Goal: Transaction & Acquisition: Purchase product/service

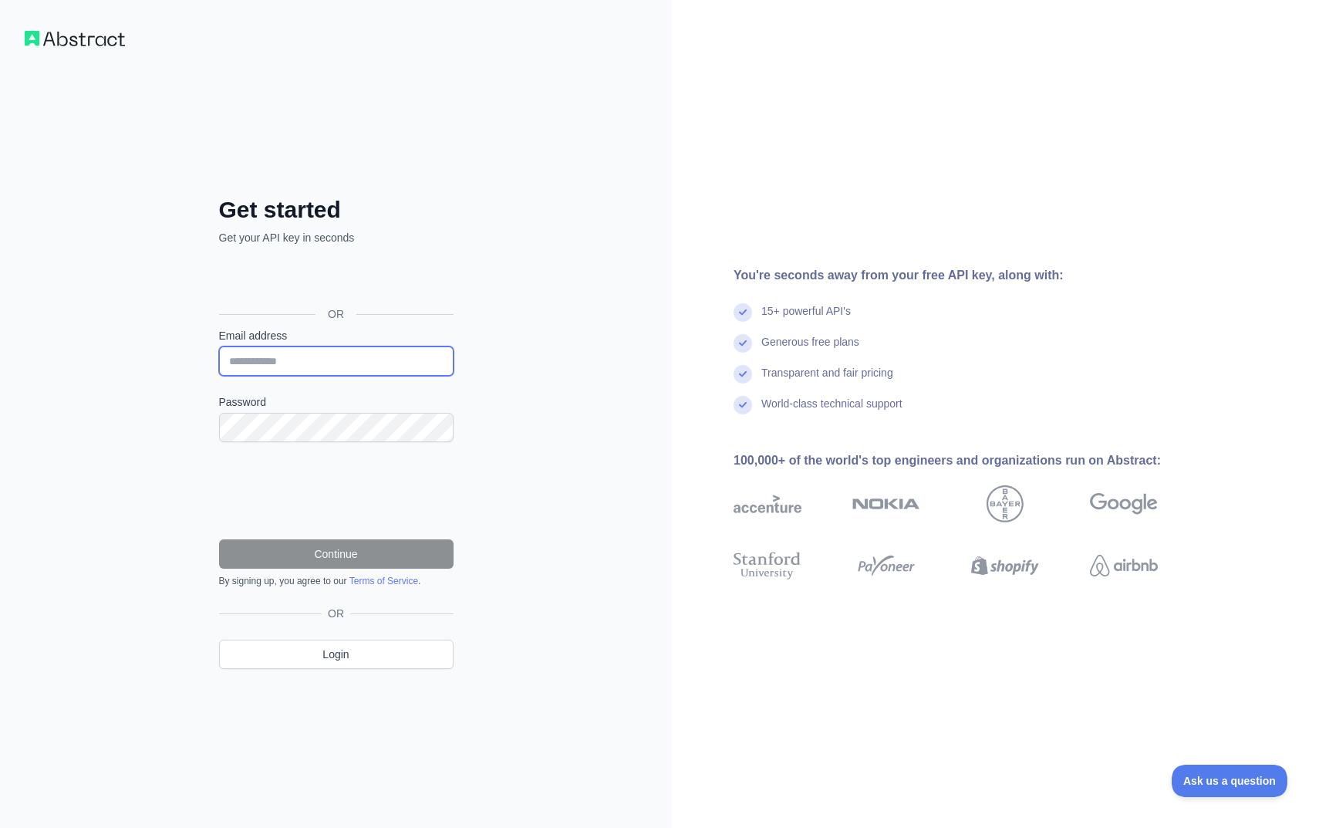
click at [341, 359] on input "Email address" at bounding box center [336, 360] width 234 height 29
type input "*"
paste input "**********"
type input "**********"
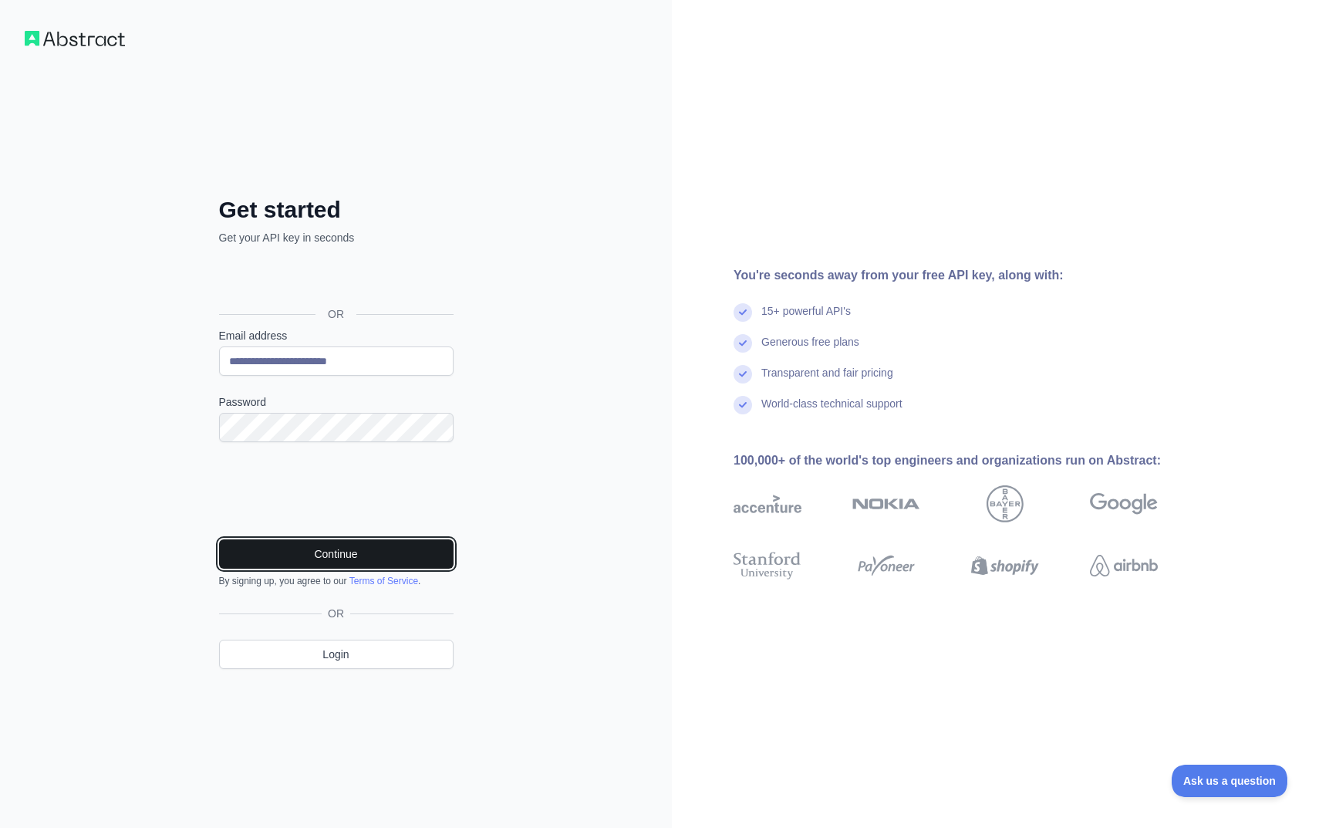
click at [343, 555] on button "Continue" at bounding box center [336, 553] width 234 height 29
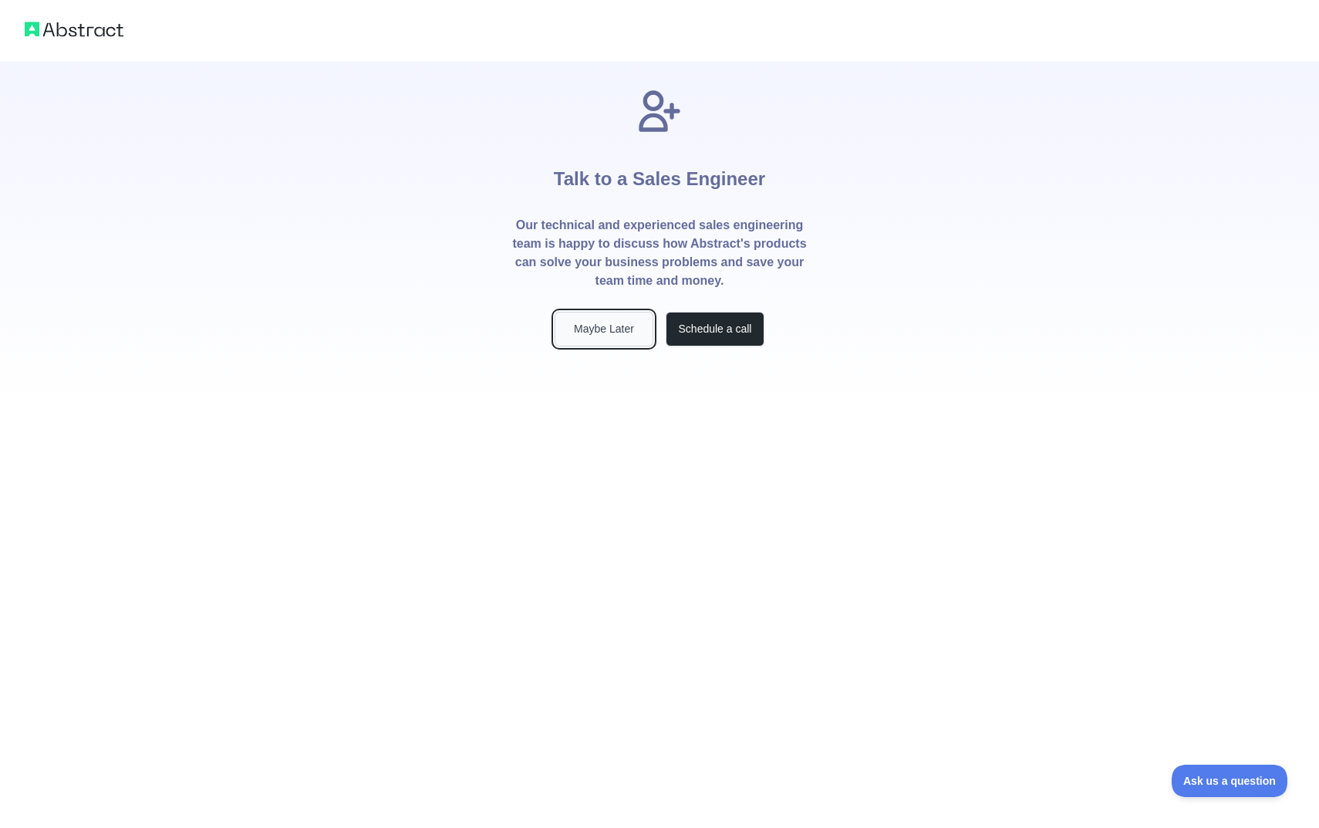
click at [612, 329] on button "Maybe Later" at bounding box center [604, 329] width 99 height 35
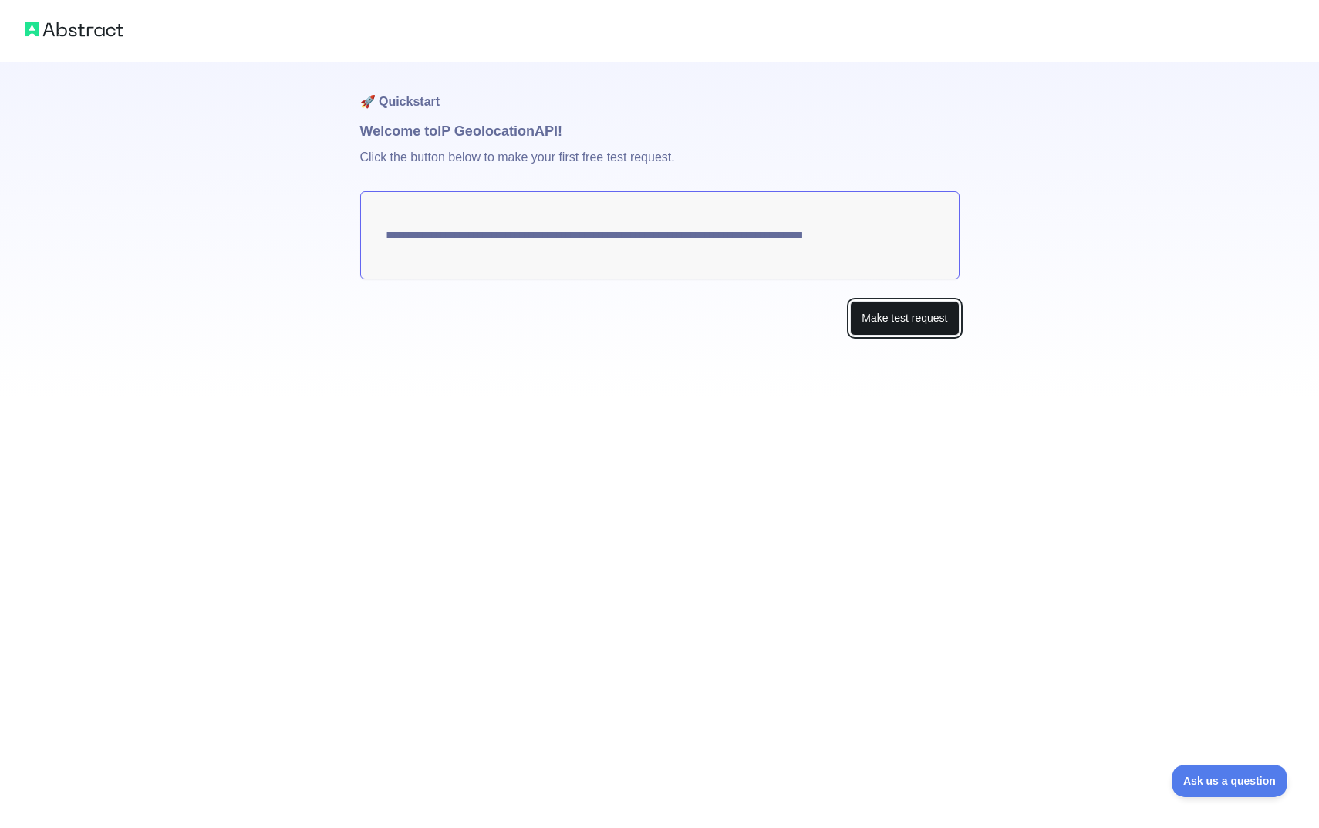
click at [892, 319] on button "Make test request" at bounding box center [904, 318] width 109 height 35
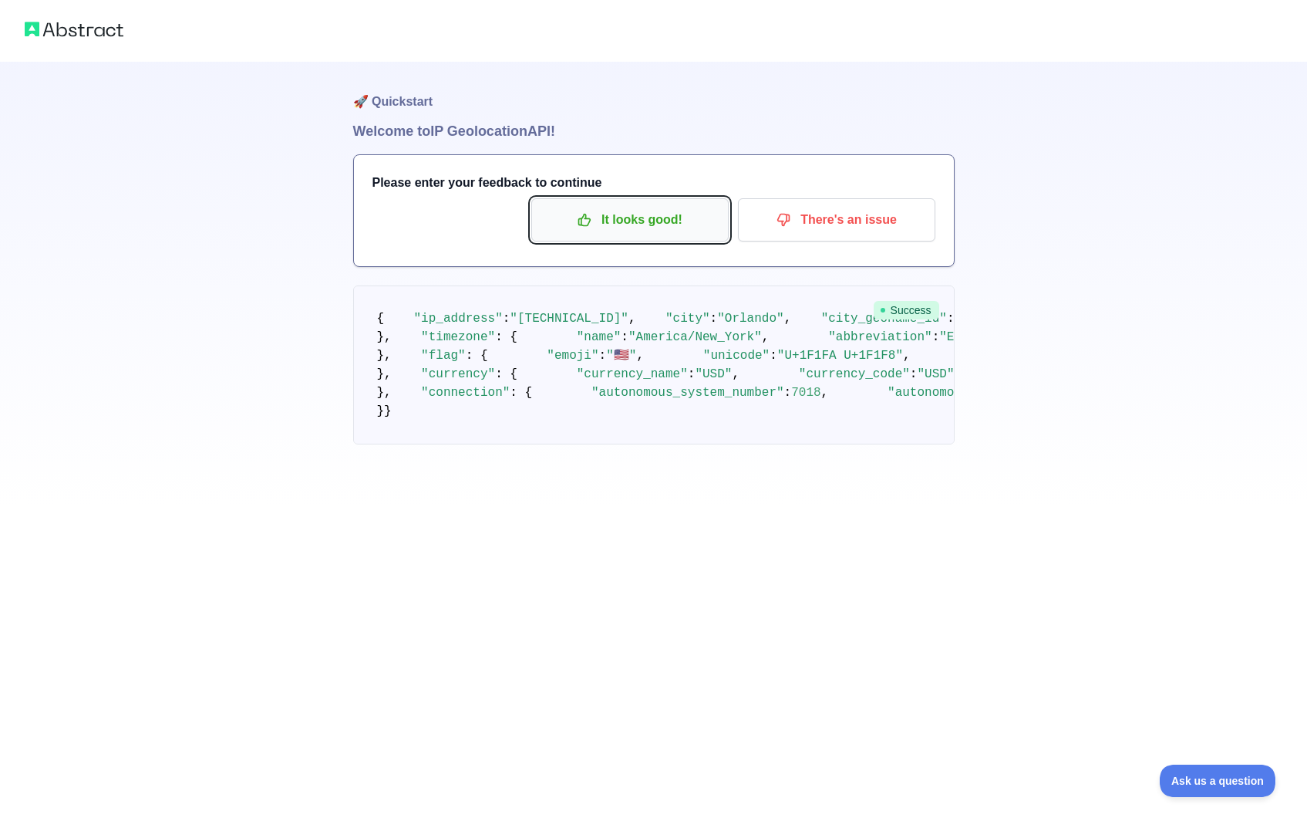
click at [649, 226] on p "It looks good!" at bounding box center [630, 220] width 174 height 26
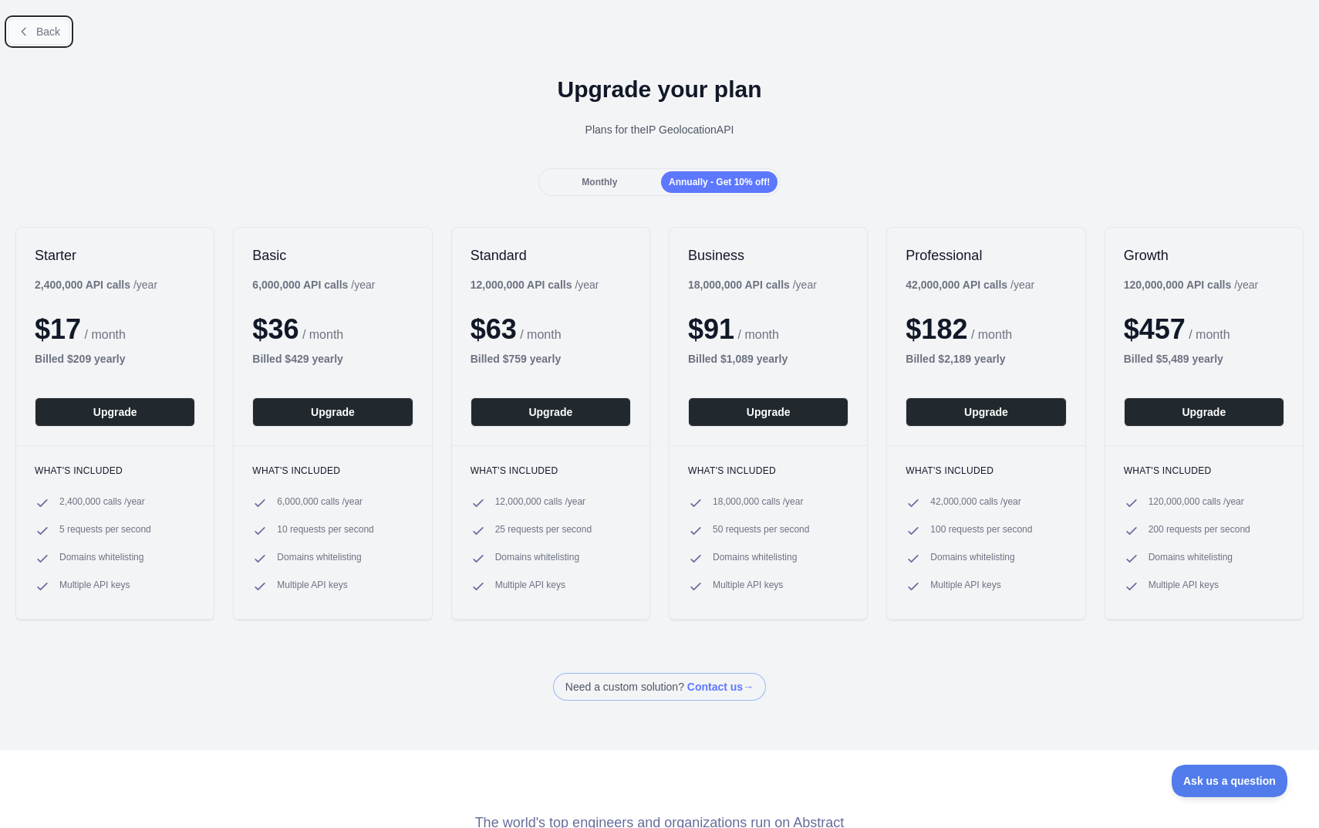
click at [46, 32] on span "Back" at bounding box center [48, 31] width 24 height 12
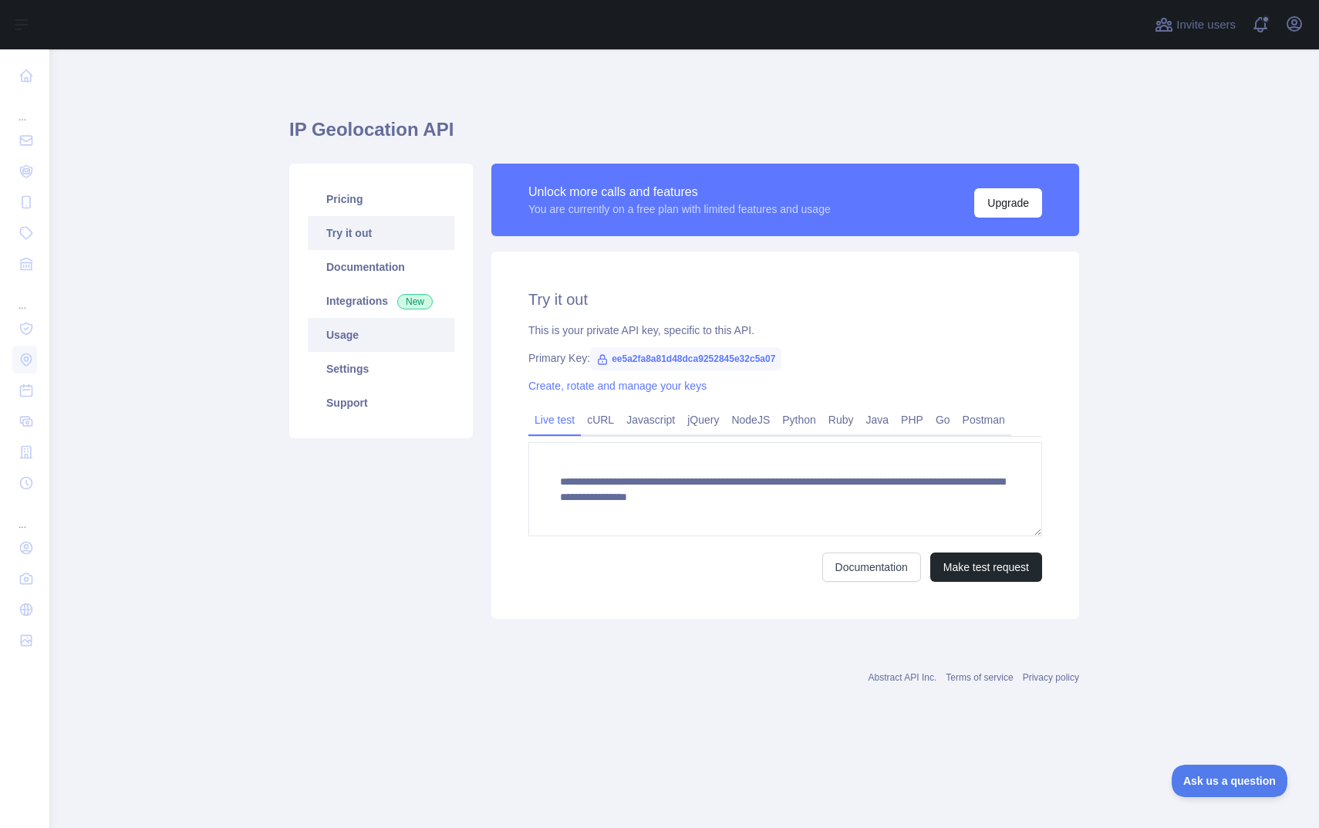
click at [363, 327] on link "Usage" at bounding box center [381, 335] width 147 height 34
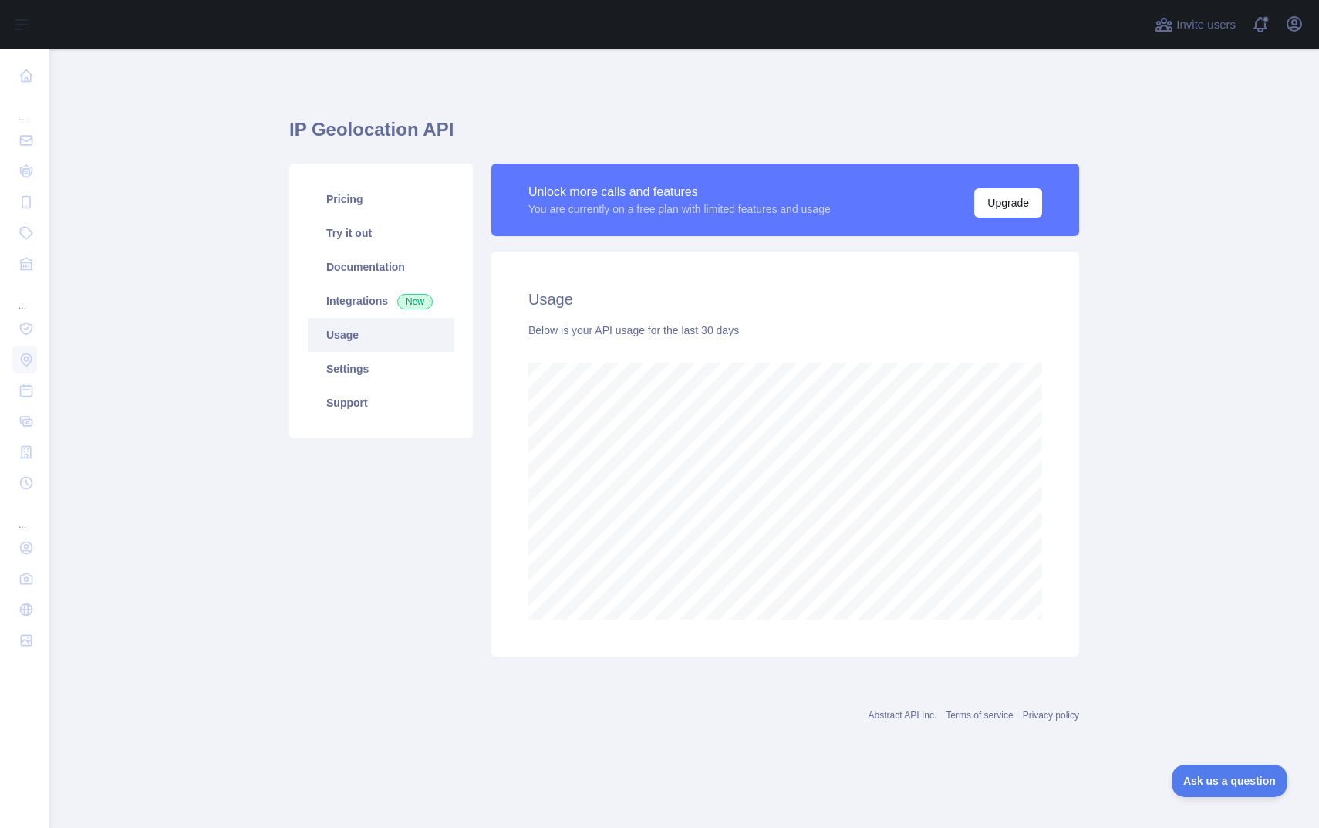
scroll to position [778, 1270]
click at [360, 224] on link "Try it out" at bounding box center [381, 233] width 147 height 34
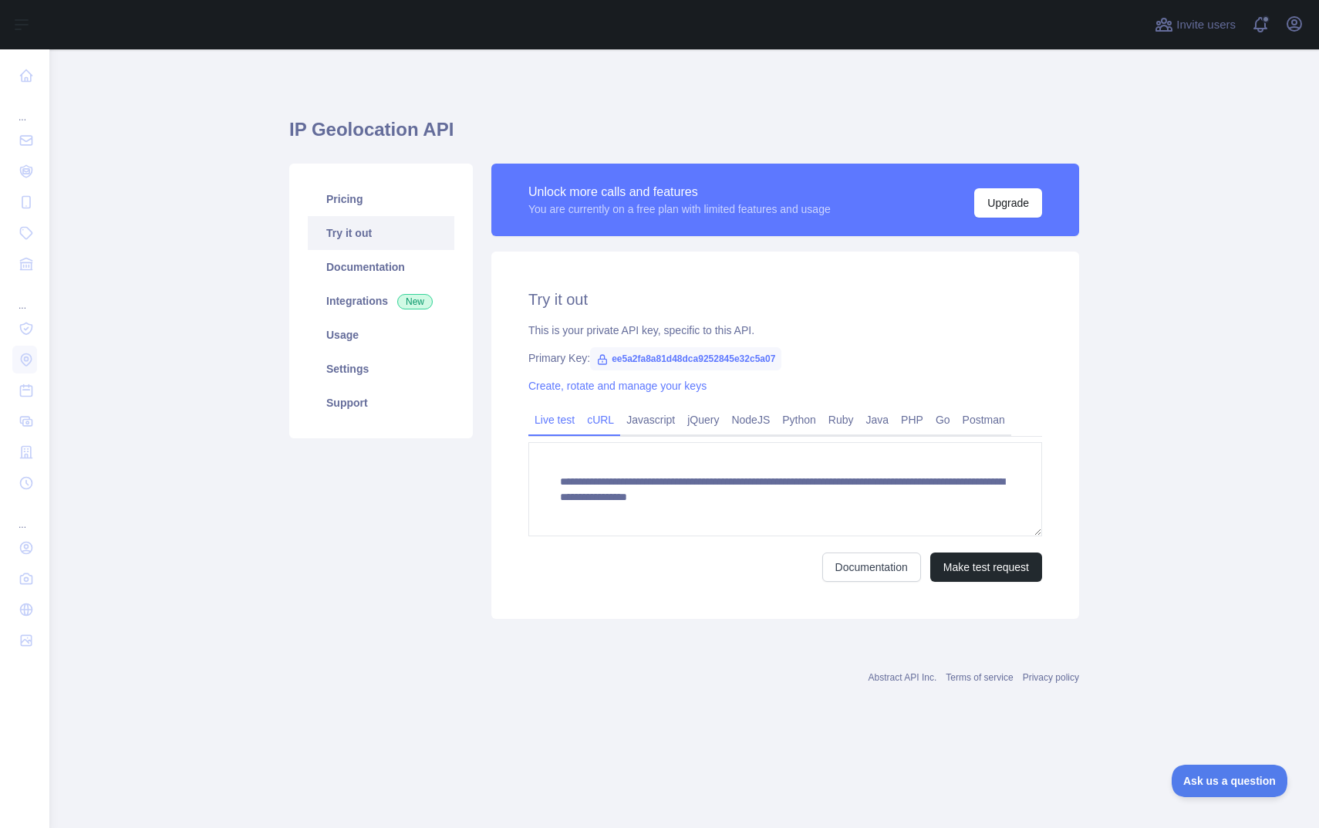
click at [596, 428] on link "cURL" at bounding box center [600, 419] width 39 height 25
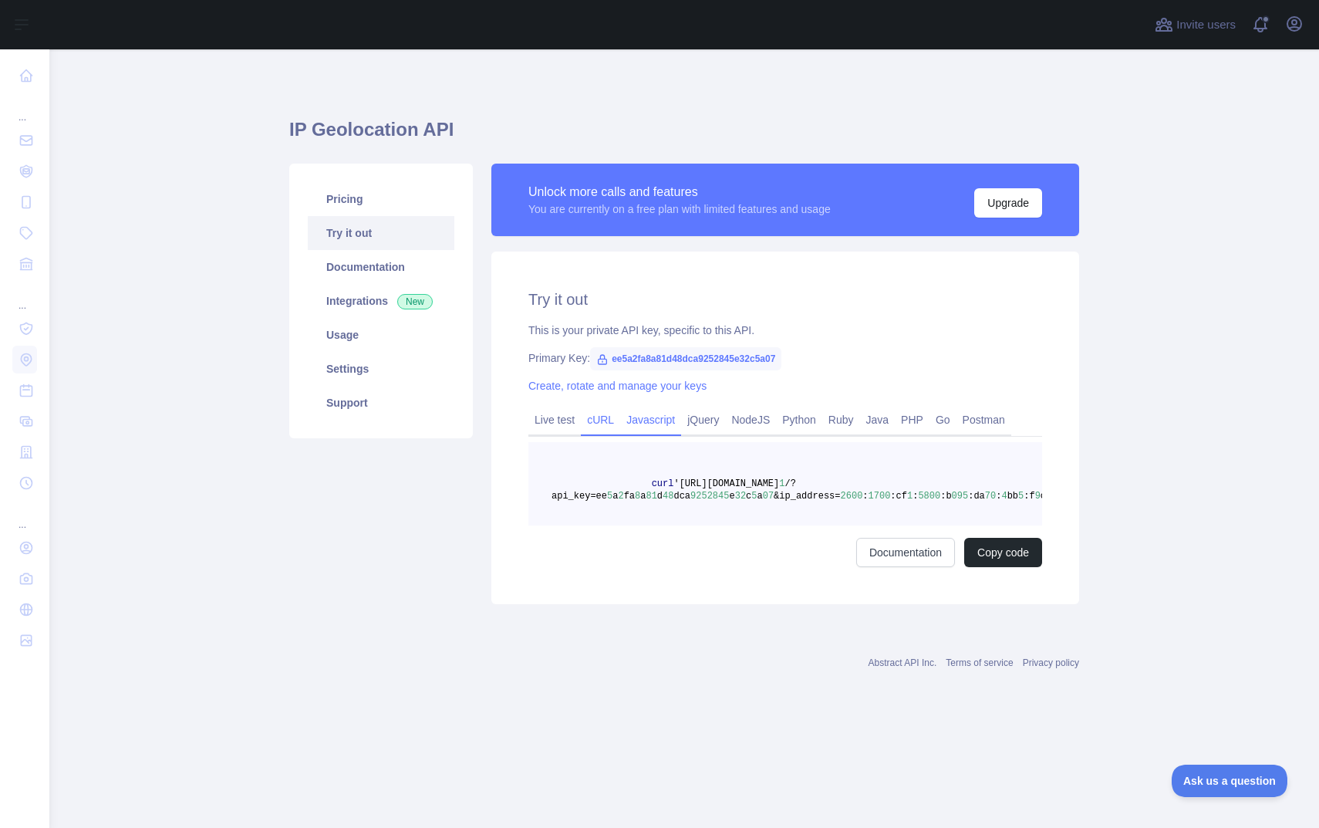
click at [649, 412] on link "Javascript" at bounding box center [650, 419] width 61 height 25
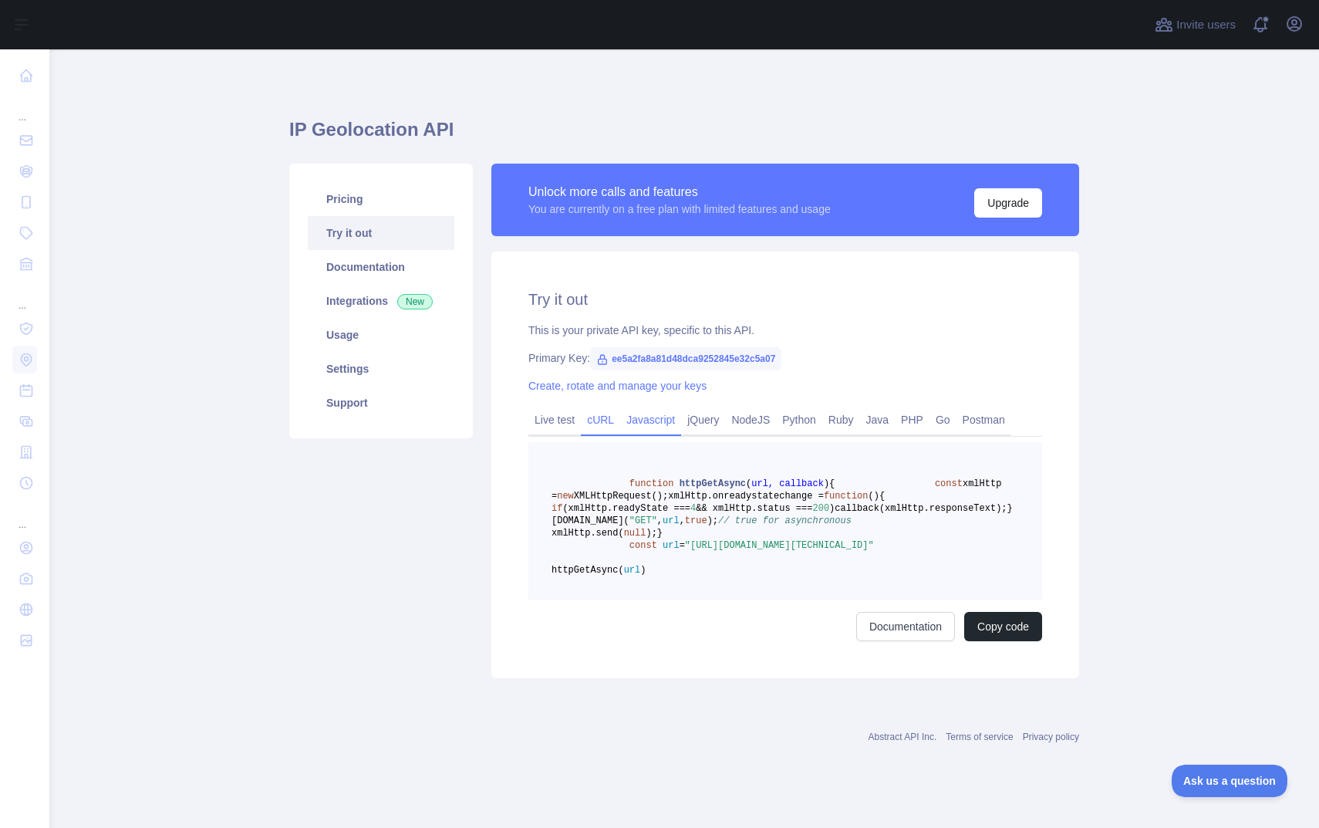
click at [592, 427] on link "cURL" at bounding box center [600, 419] width 39 height 25
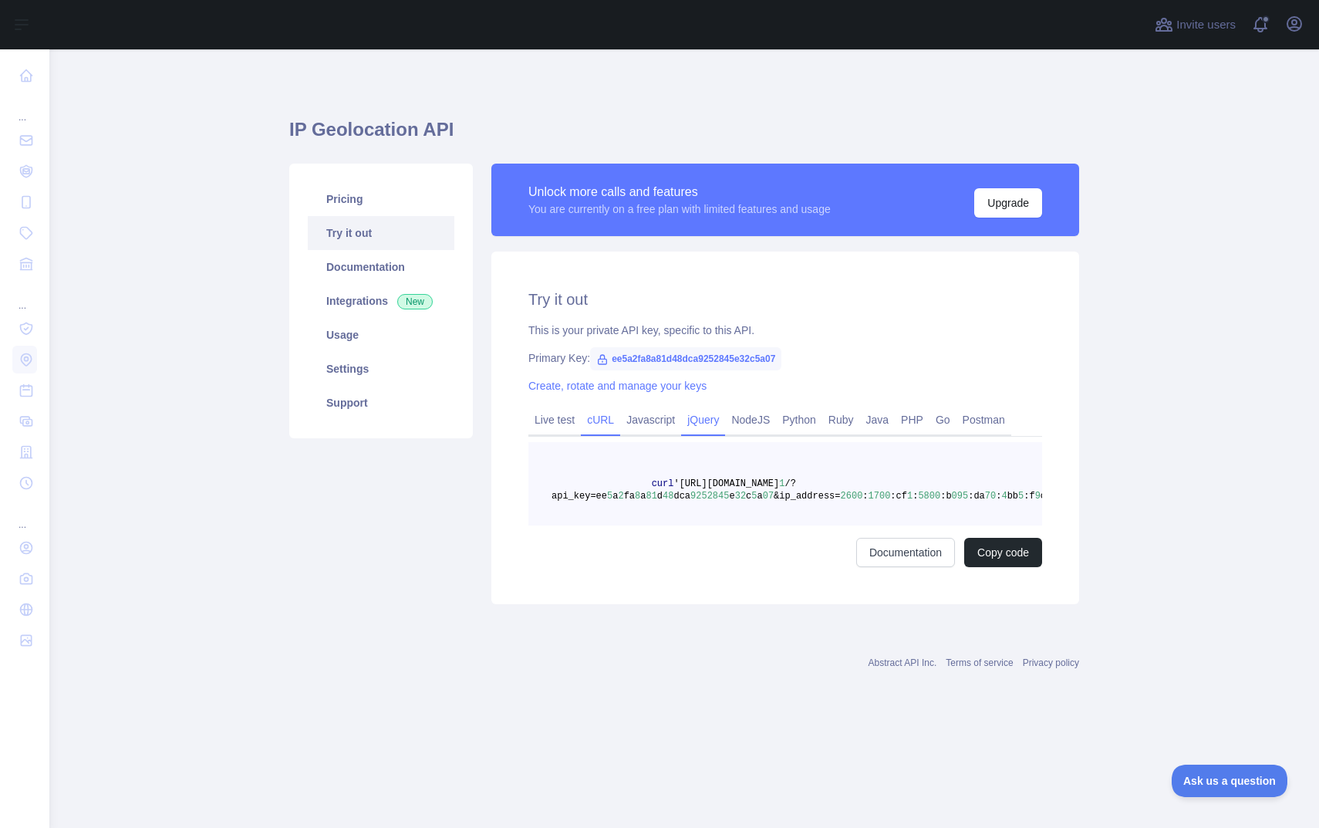
click at [710, 423] on link "jQuery" at bounding box center [703, 419] width 44 height 25
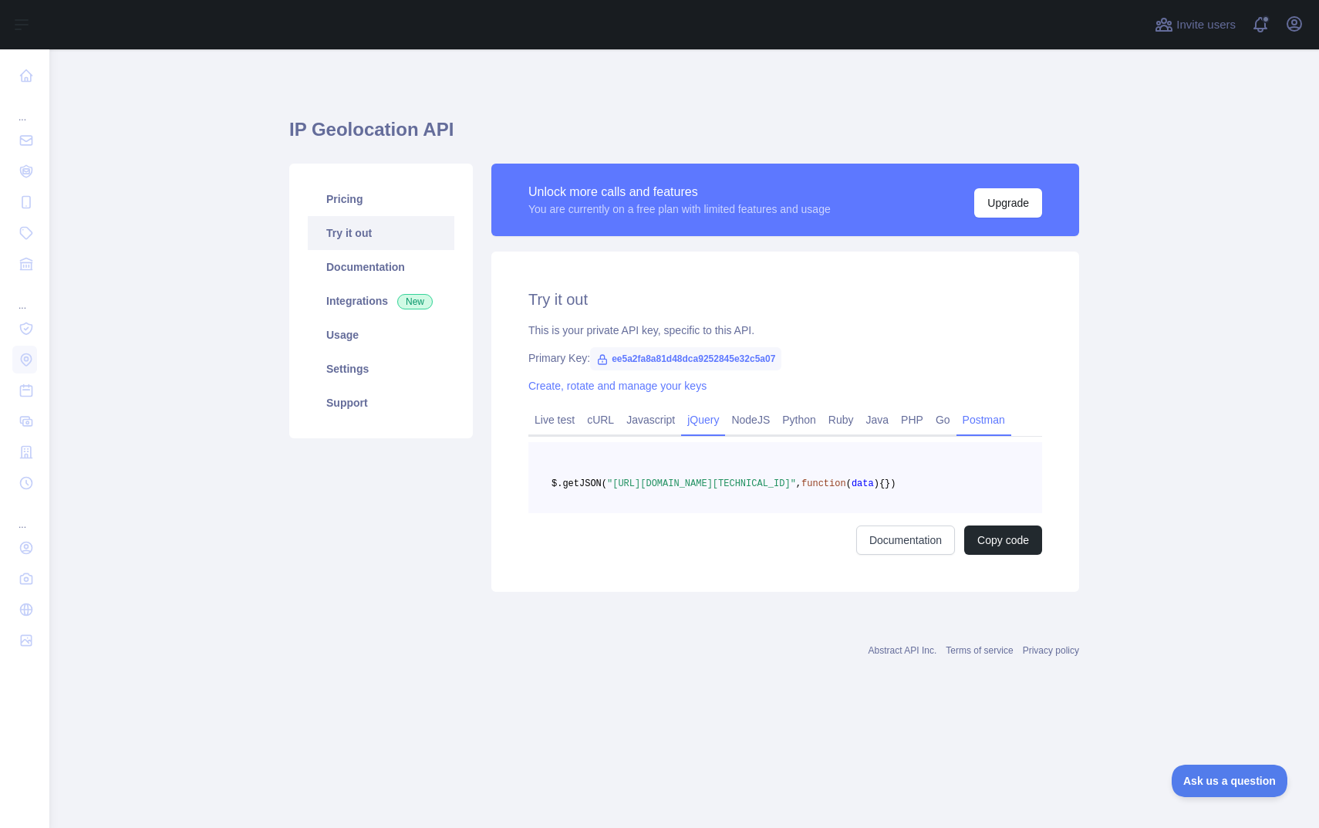
click at [994, 409] on link "Postman" at bounding box center [983, 419] width 55 height 25
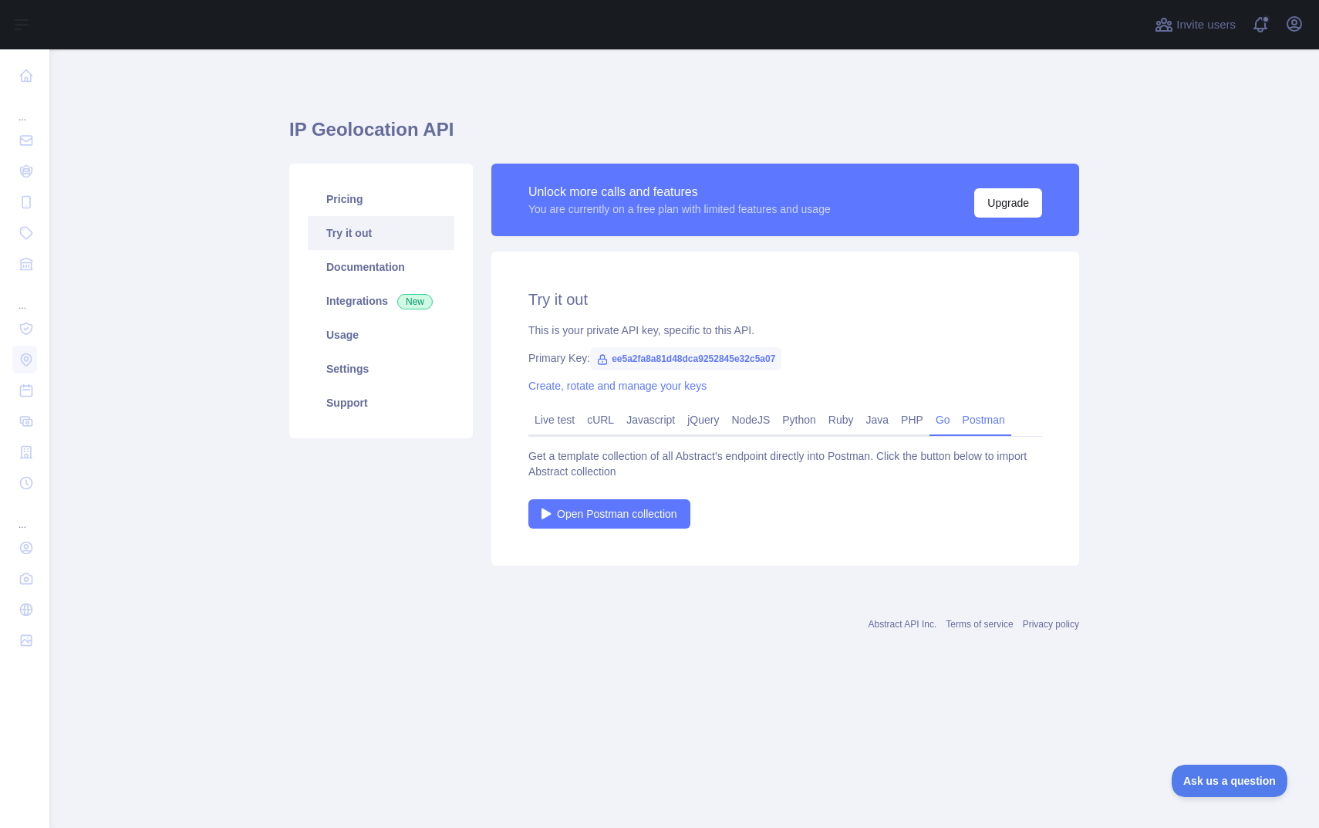
click at [950, 416] on link "Go" at bounding box center [942, 419] width 27 height 25
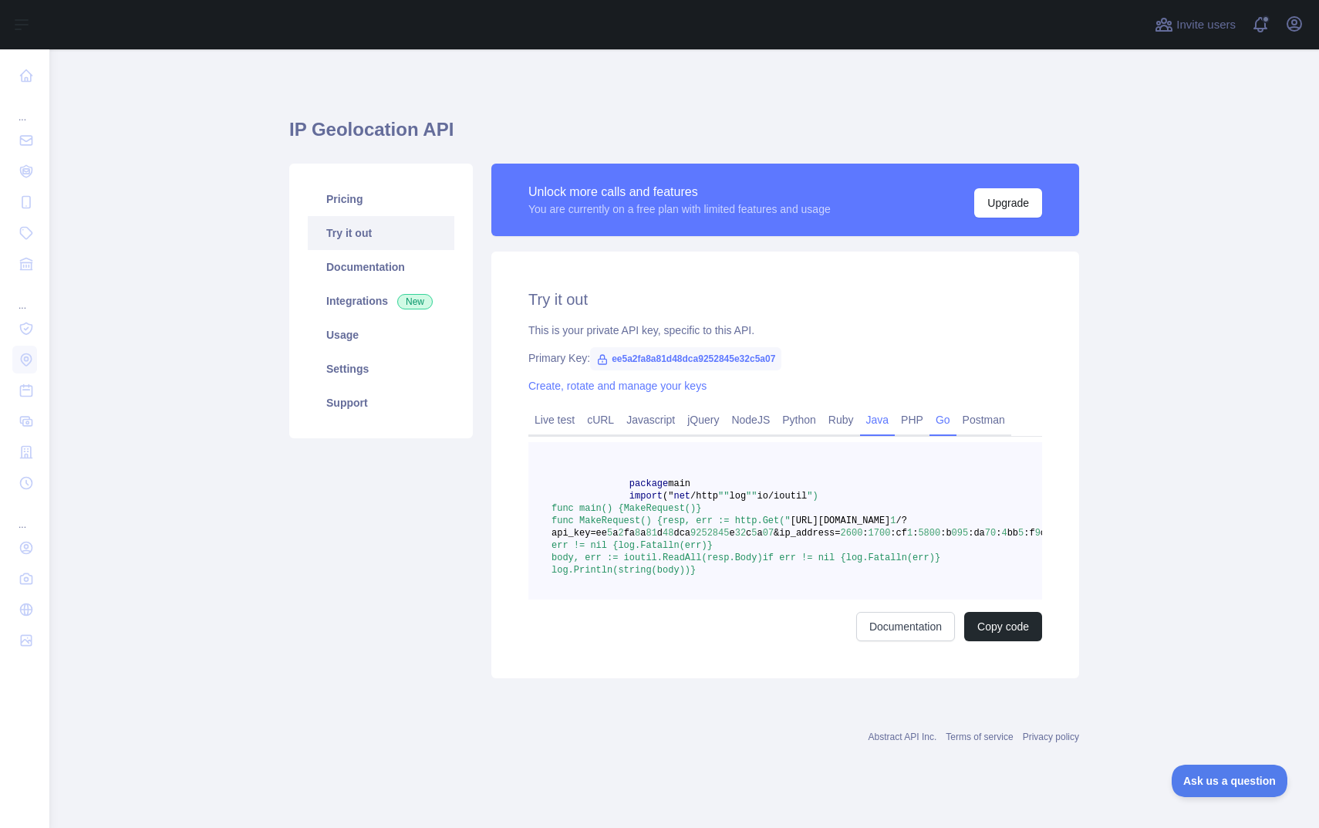
click at [880, 418] on link "Java" at bounding box center [877, 419] width 35 height 25
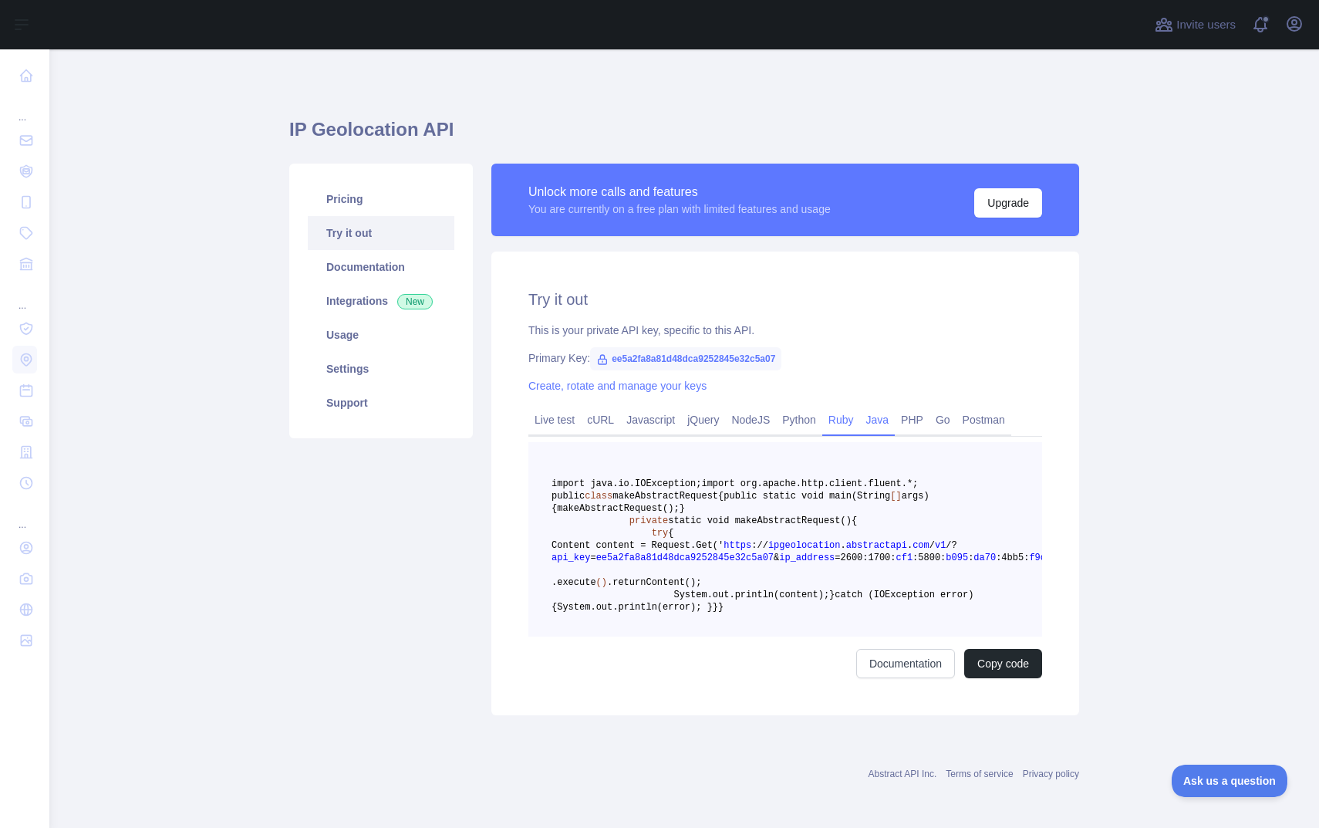
click at [849, 418] on link "Ruby" at bounding box center [841, 419] width 38 height 25
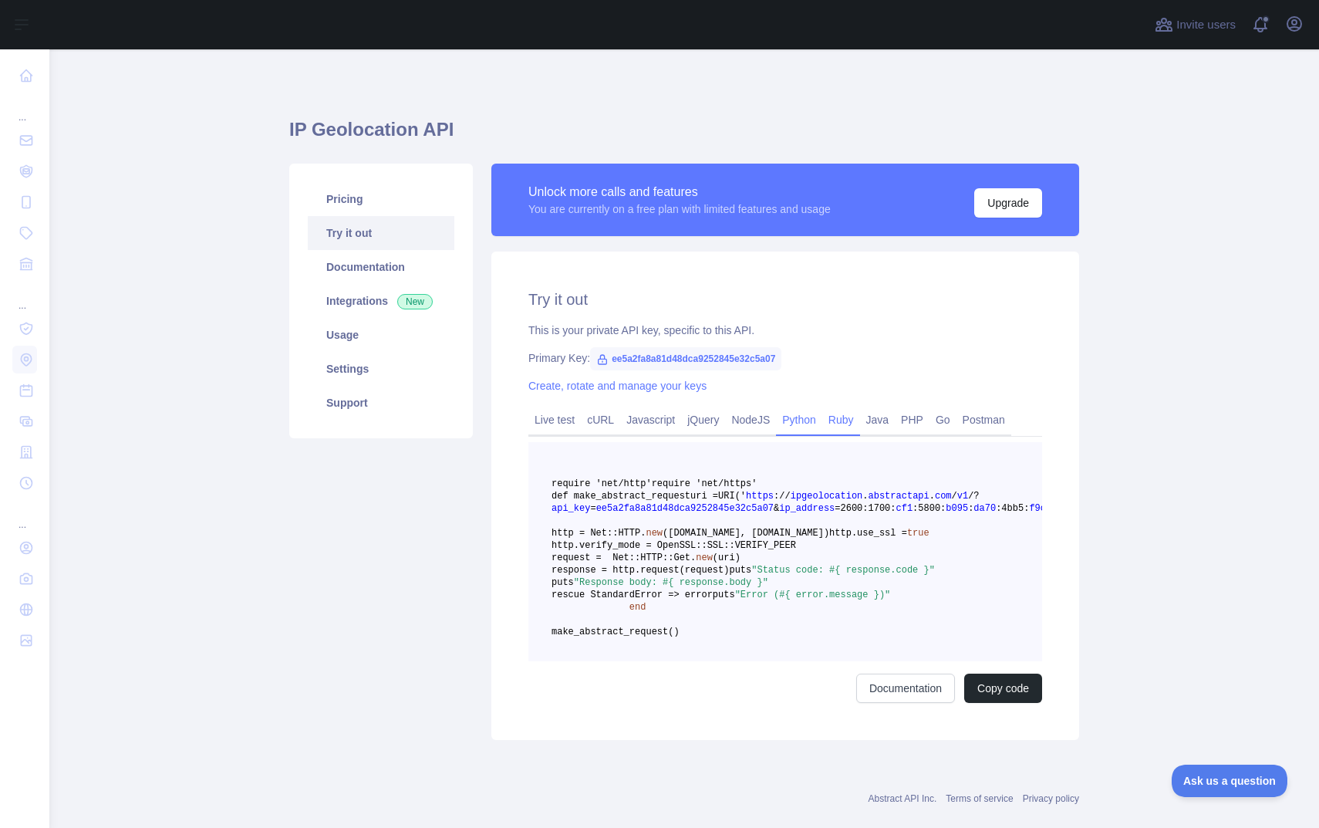
click at [816, 418] on link "Python" at bounding box center [799, 419] width 46 height 25
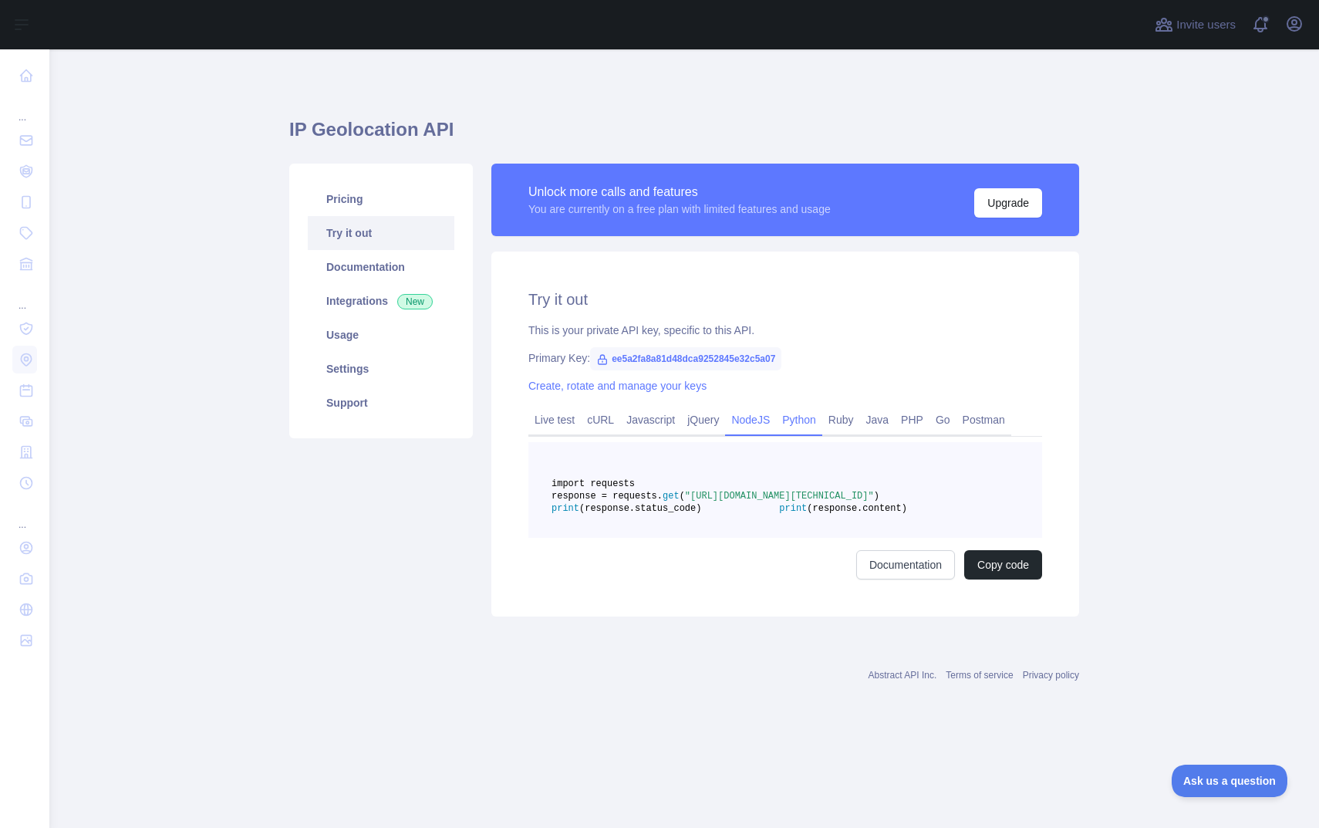
click at [759, 417] on link "NodeJS" at bounding box center [750, 419] width 51 height 25
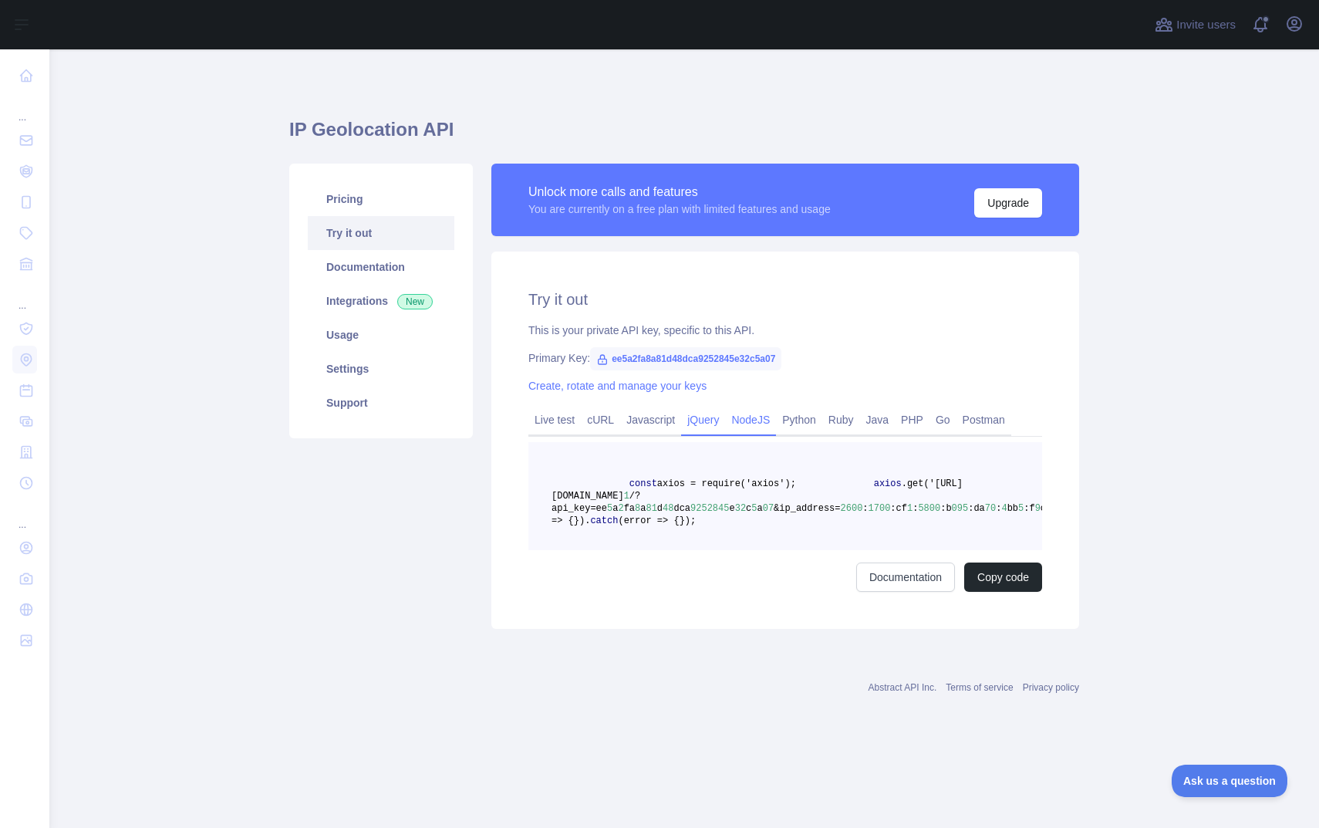
click at [715, 417] on link "jQuery" at bounding box center [703, 419] width 44 height 25
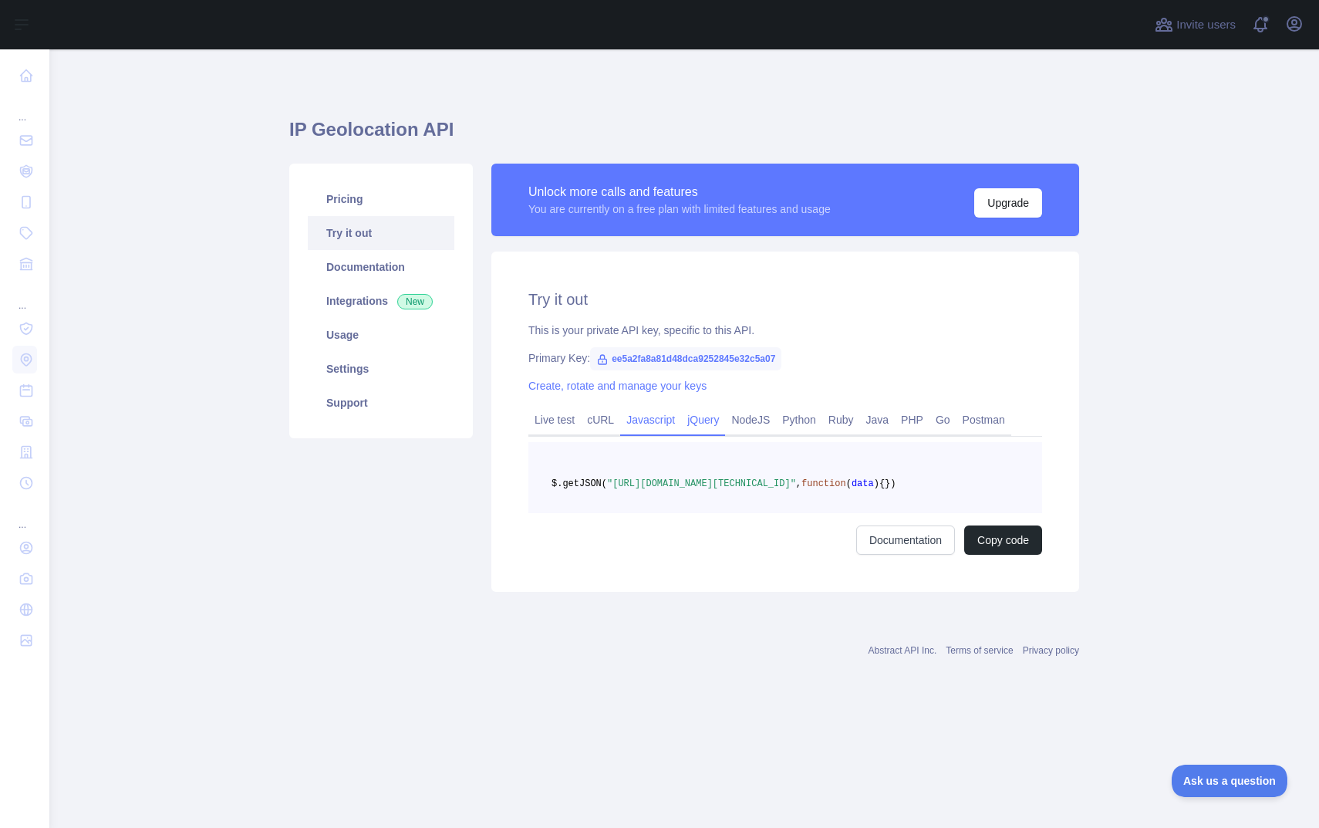
click at [659, 422] on link "Javascript" at bounding box center [650, 419] width 61 height 25
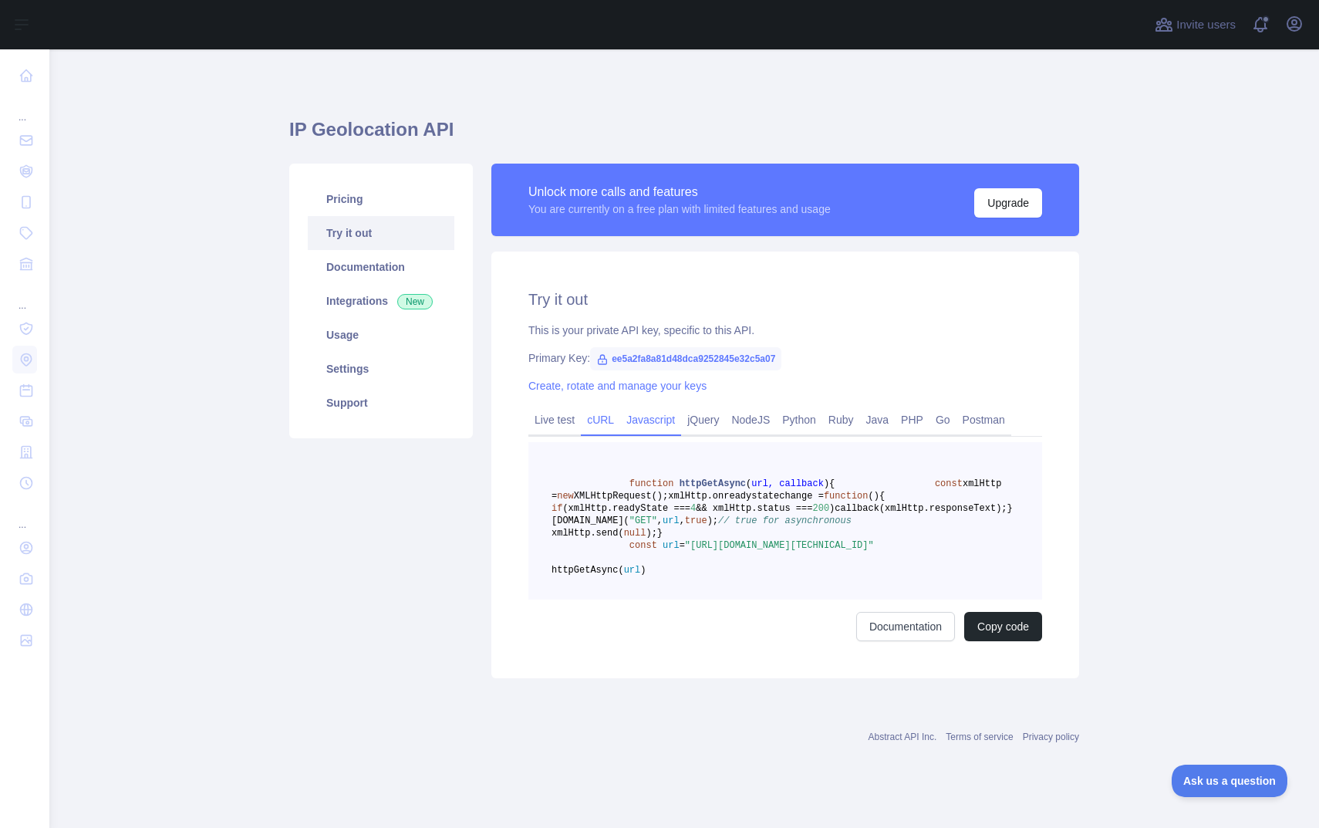
click at [598, 421] on link "cURL" at bounding box center [600, 419] width 39 height 25
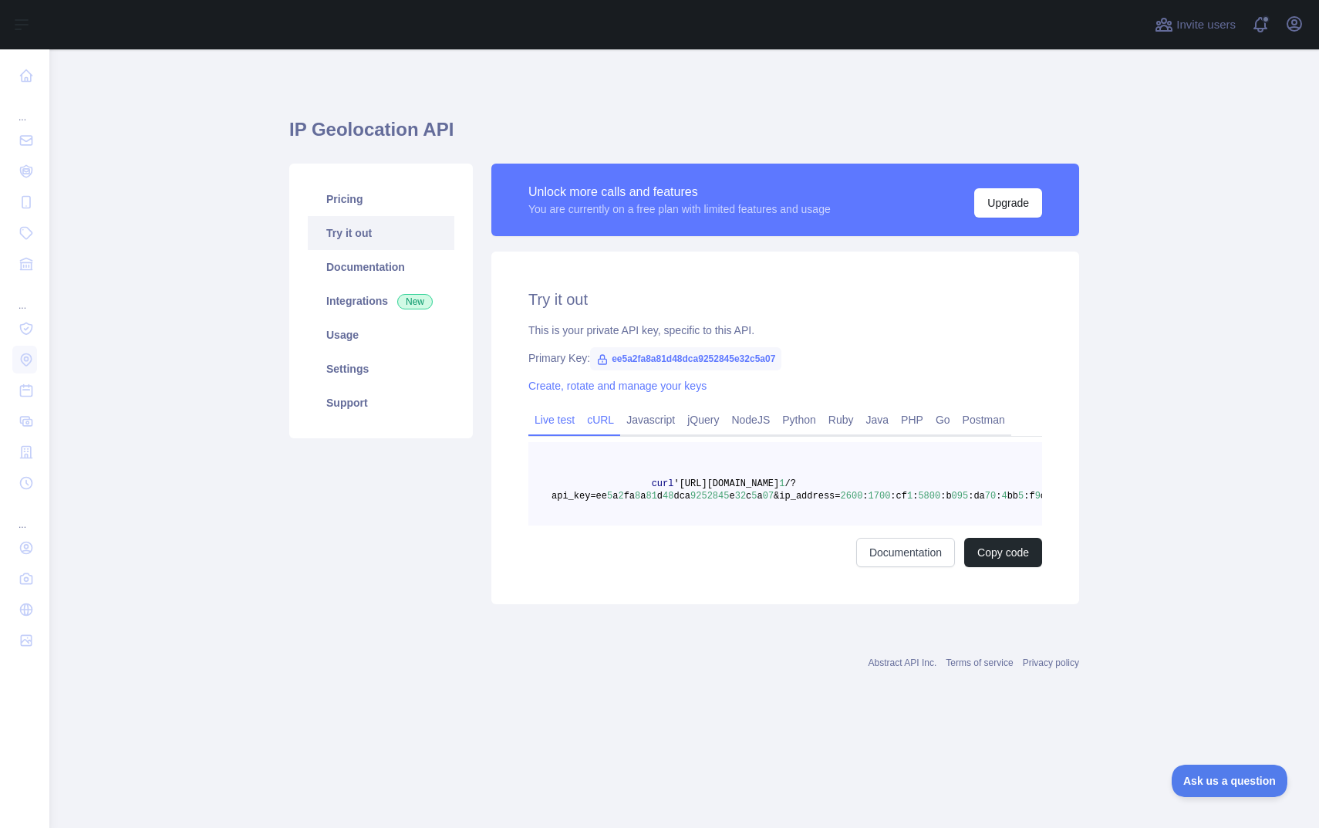
click at [558, 421] on link "Live test" at bounding box center [554, 419] width 52 height 25
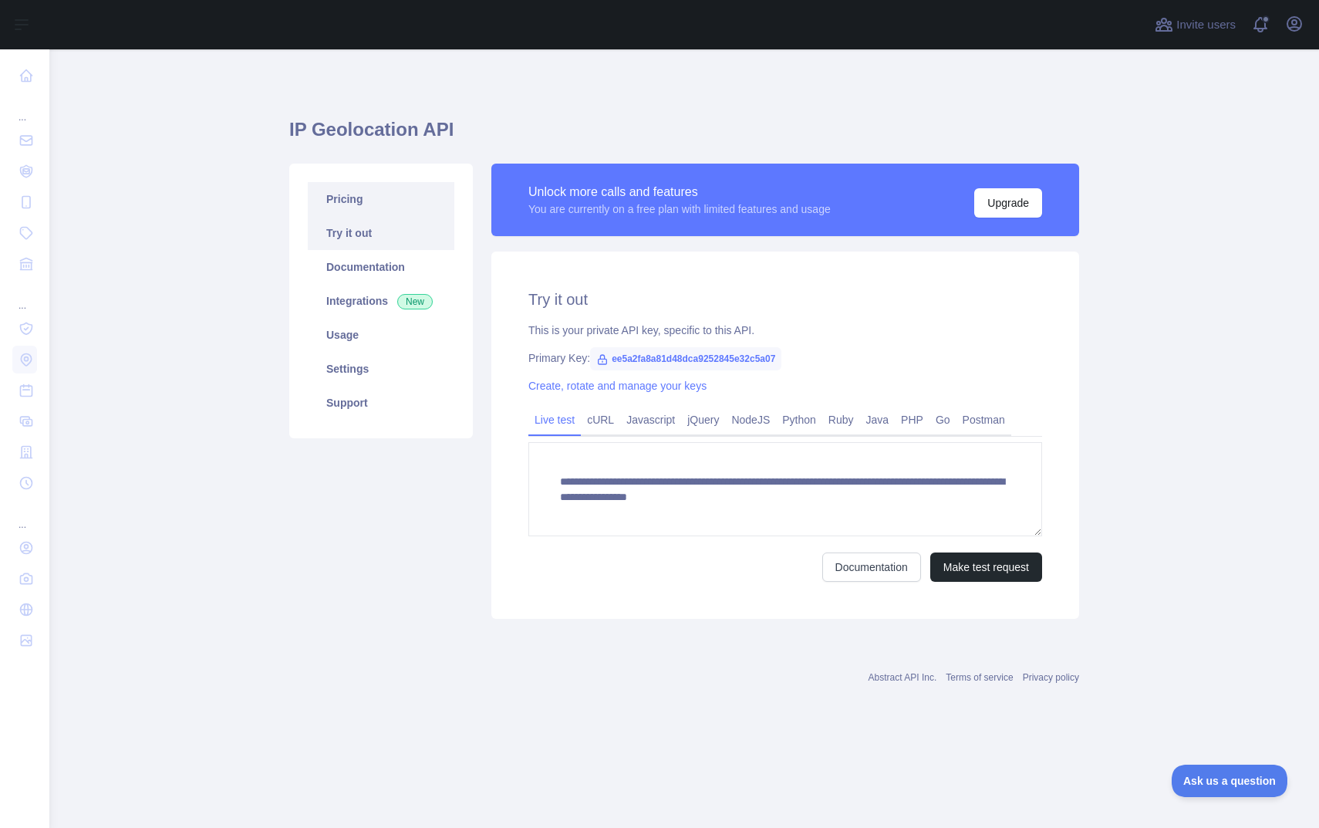
click at [370, 197] on link "Pricing" at bounding box center [381, 199] width 147 height 34
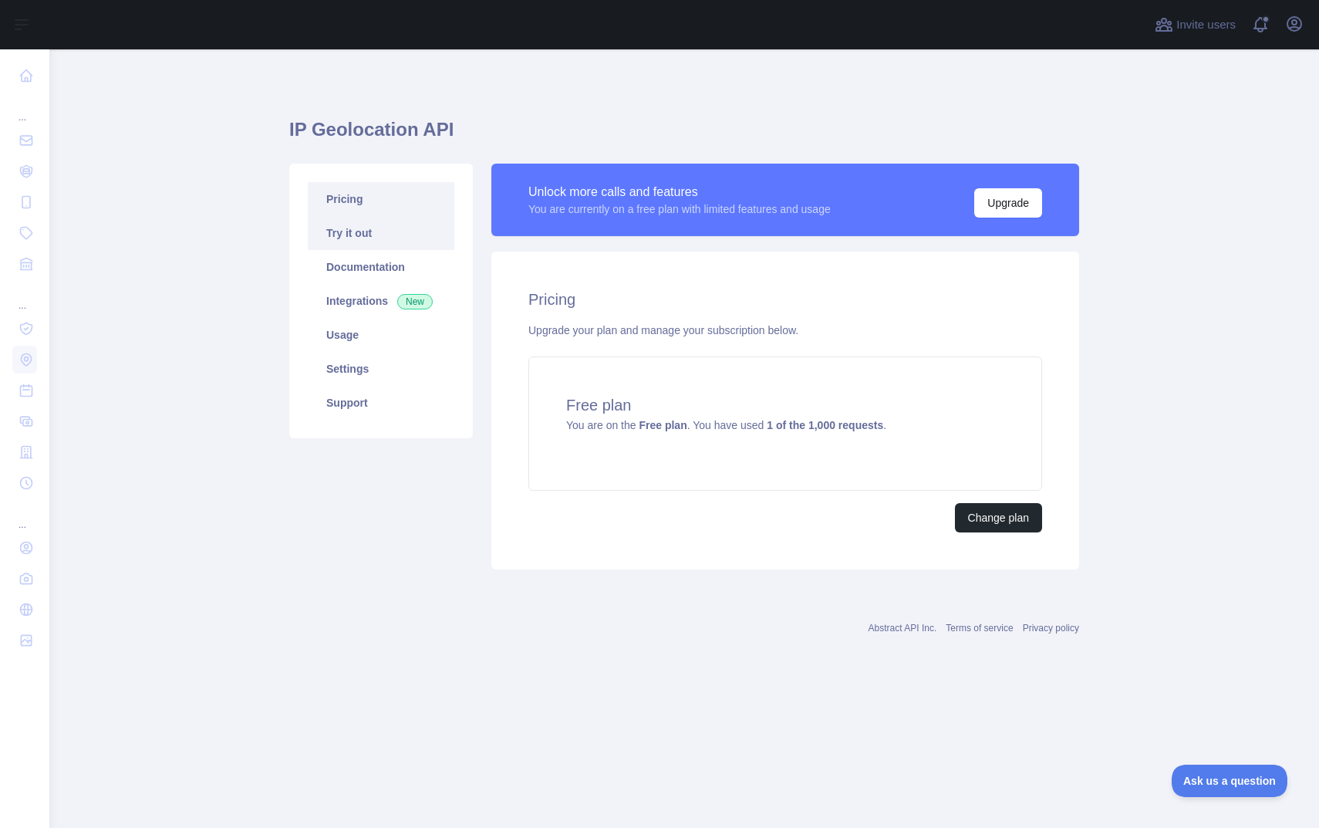
click at [381, 236] on link "Try it out" at bounding box center [381, 233] width 147 height 34
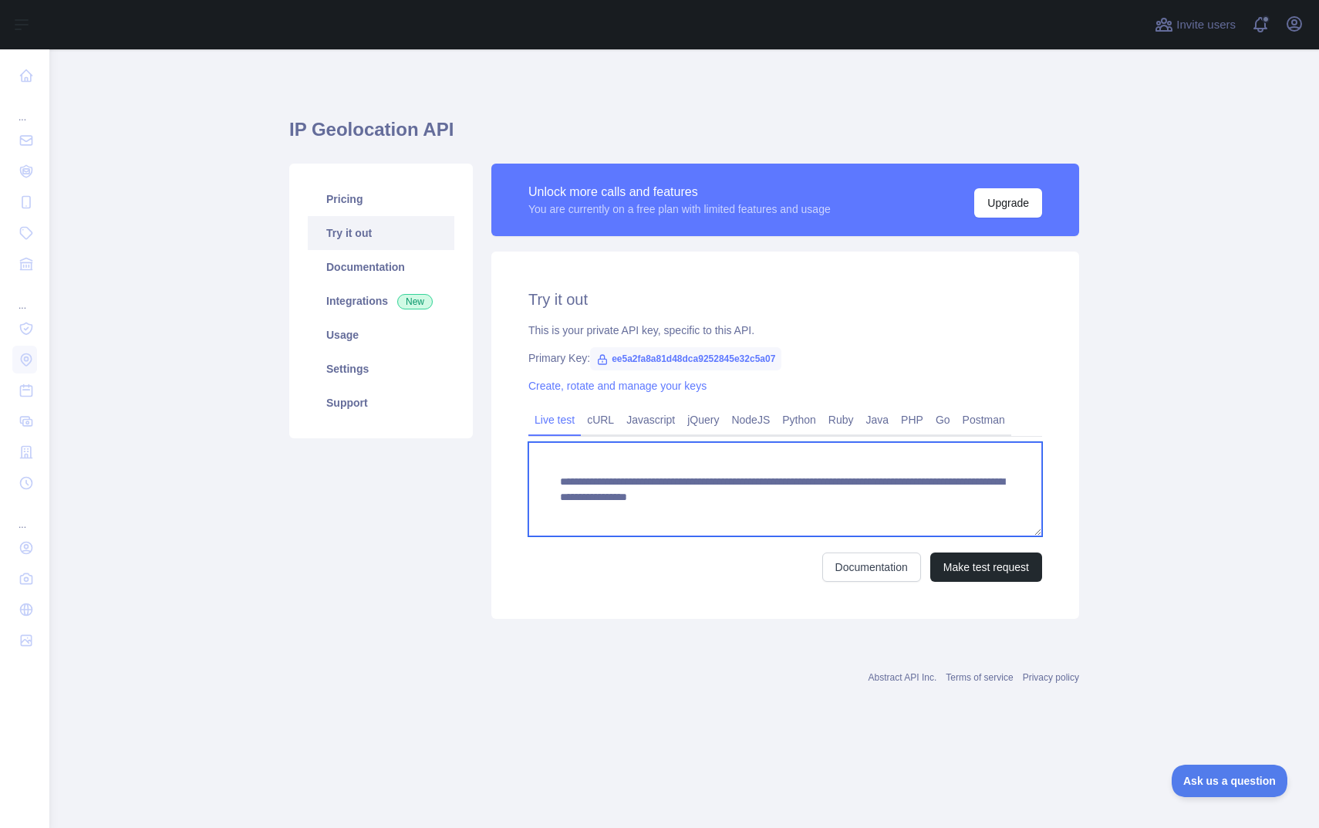
drag, startPoint x: 690, startPoint y: 520, endPoint x: 555, endPoint y: 487, distance: 139.0
click at [555, 486] on textarea "**********" at bounding box center [785, 489] width 514 height 94
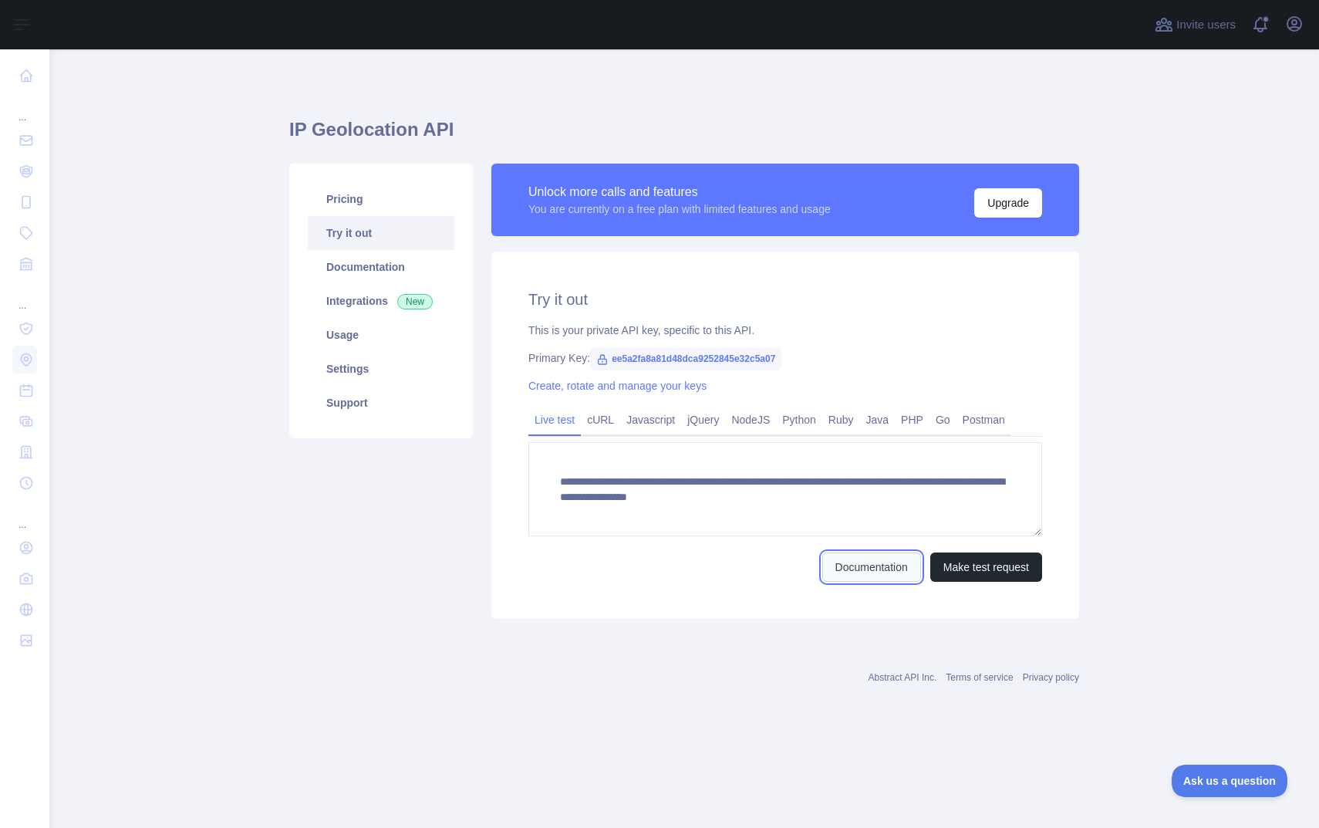
click at [830, 566] on link "Documentation" at bounding box center [871, 566] width 99 height 29
click at [850, 582] on div "**********" at bounding box center [785, 434] width 588 height 367
click at [851, 570] on link "Documentation" at bounding box center [871, 566] width 99 height 29
click at [350, 331] on link "Usage" at bounding box center [381, 335] width 147 height 34
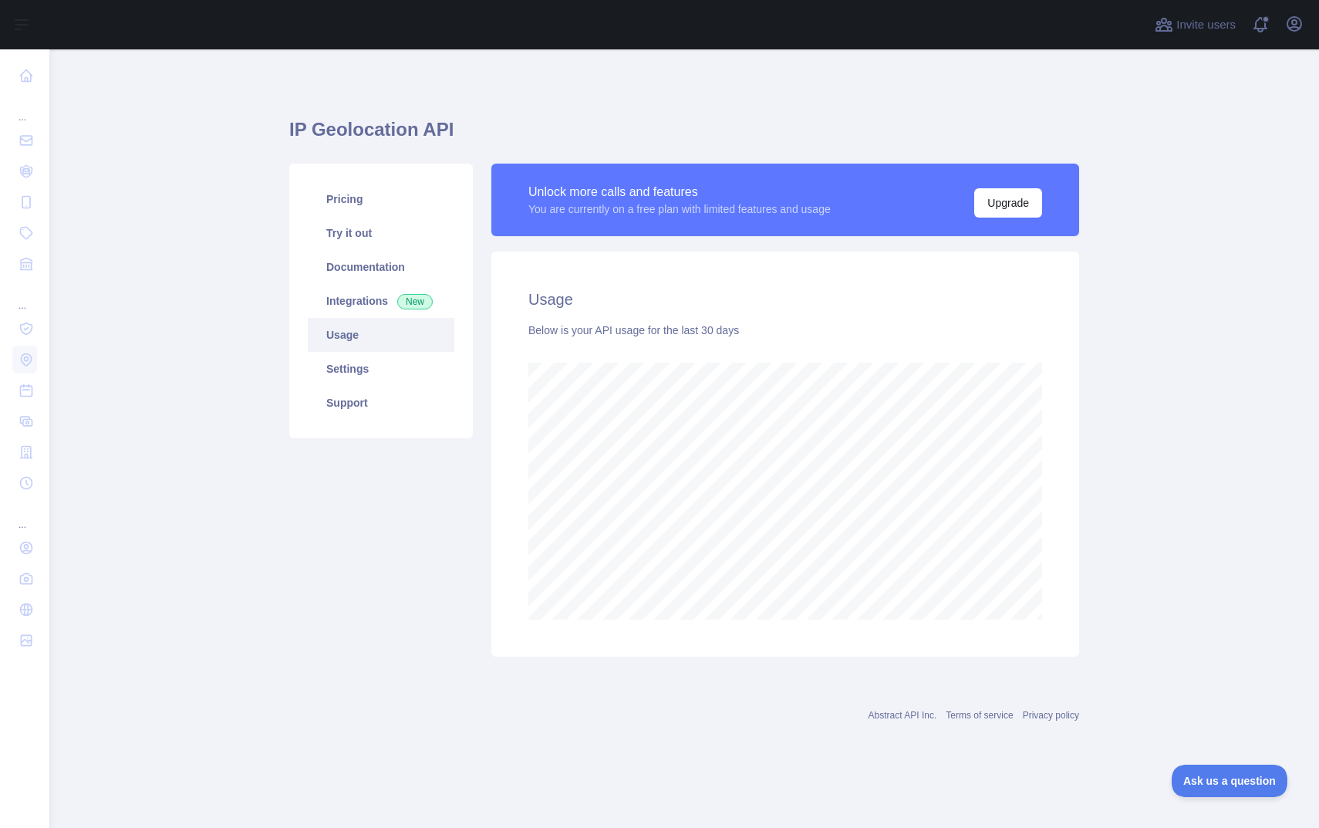
scroll to position [778, 1270]
click at [1145, 346] on main "IP Geolocation API Pricing Try it out Documentation Integrations New Usage Sett…" at bounding box center [684, 438] width 1270 height 778
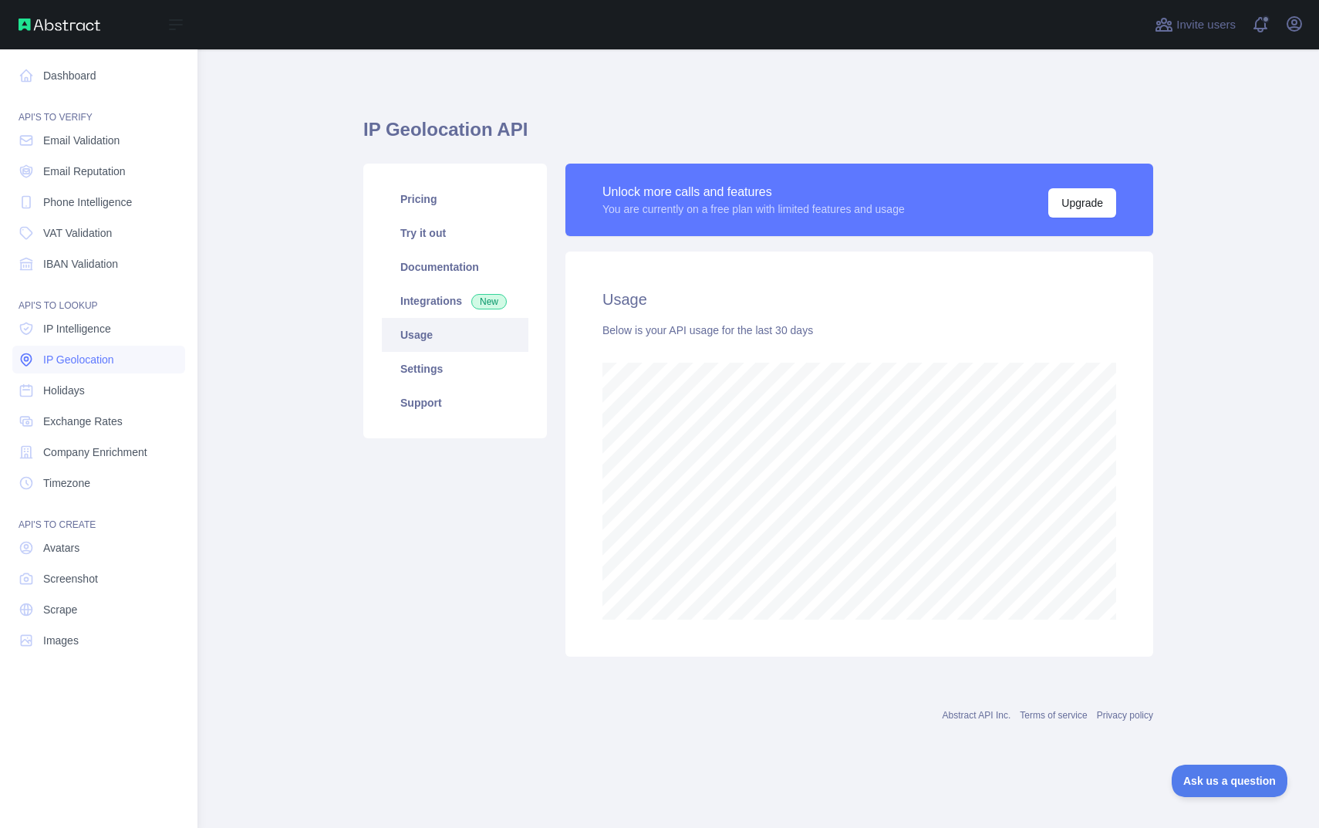
scroll to position [770580, 770237]
click at [77, 354] on span "IP Geolocation" at bounding box center [78, 359] width 71 height 15
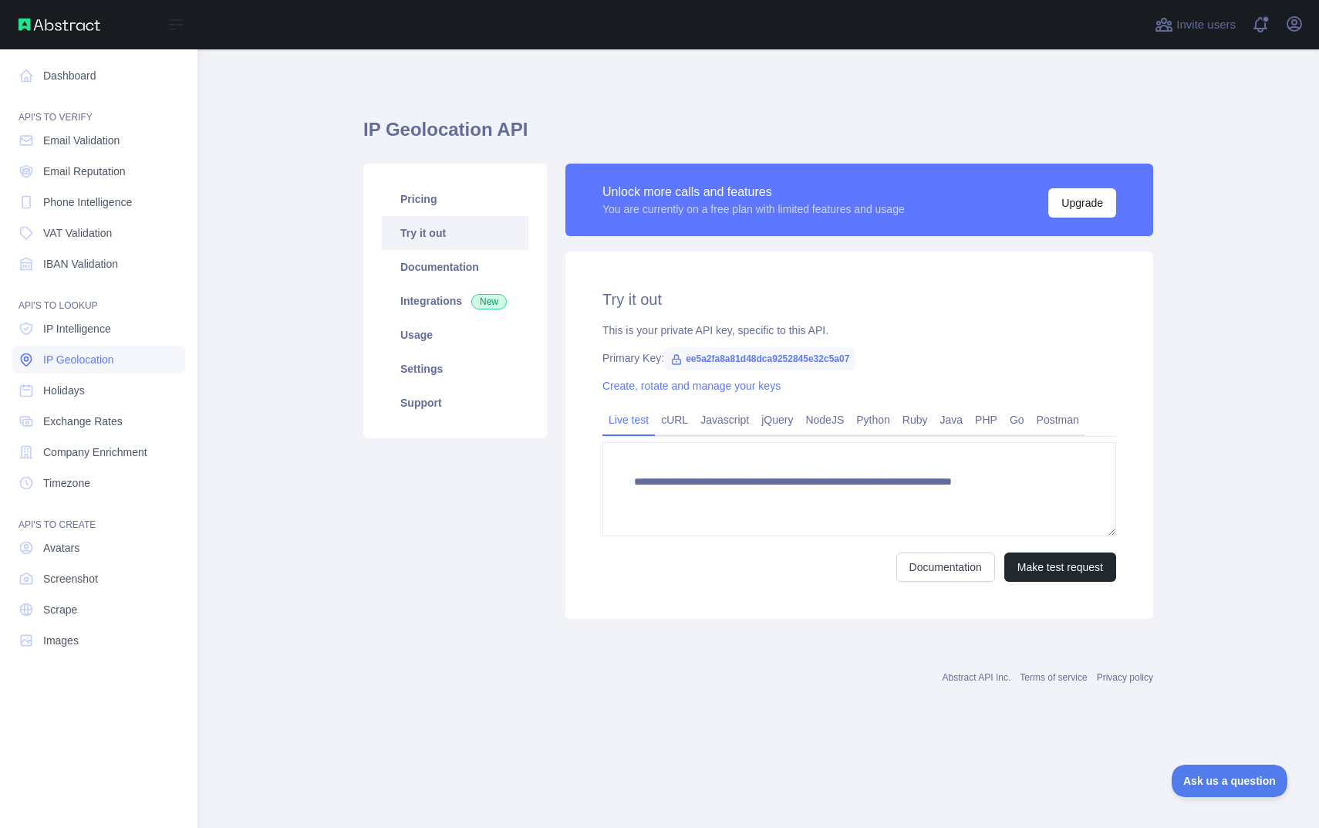
type textarea "**********"
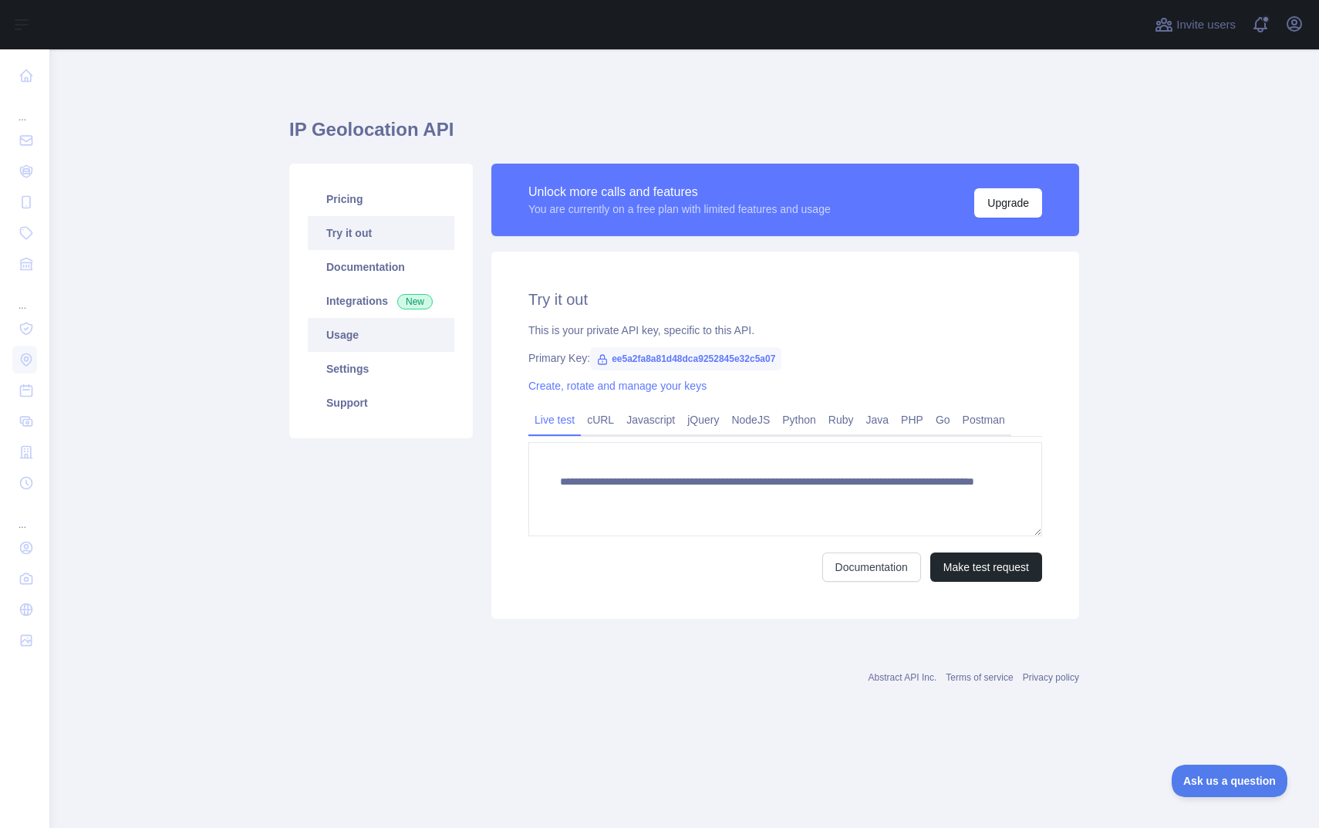
click at [346, 326] on link "Usage" at bounding box center [381, 335] width 147 height 34
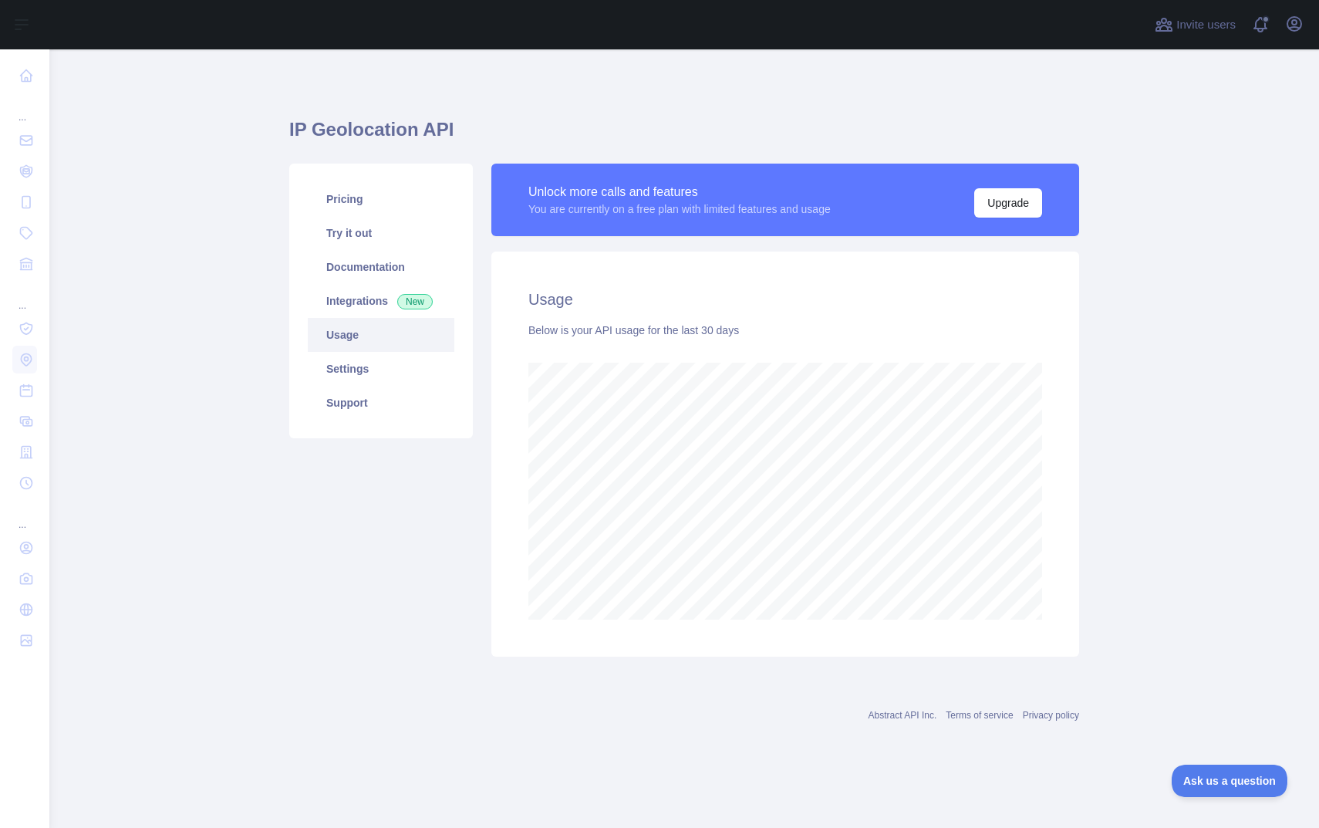
scroll to position [778, 1270]
click at [712, 336] on div "Below is your API usage for the last 30 days" at bounding box center [785, 329] width 514 height 15
click at [361, 202] on link "Pricing" at bounding box center [381, 199] width 147 height 34
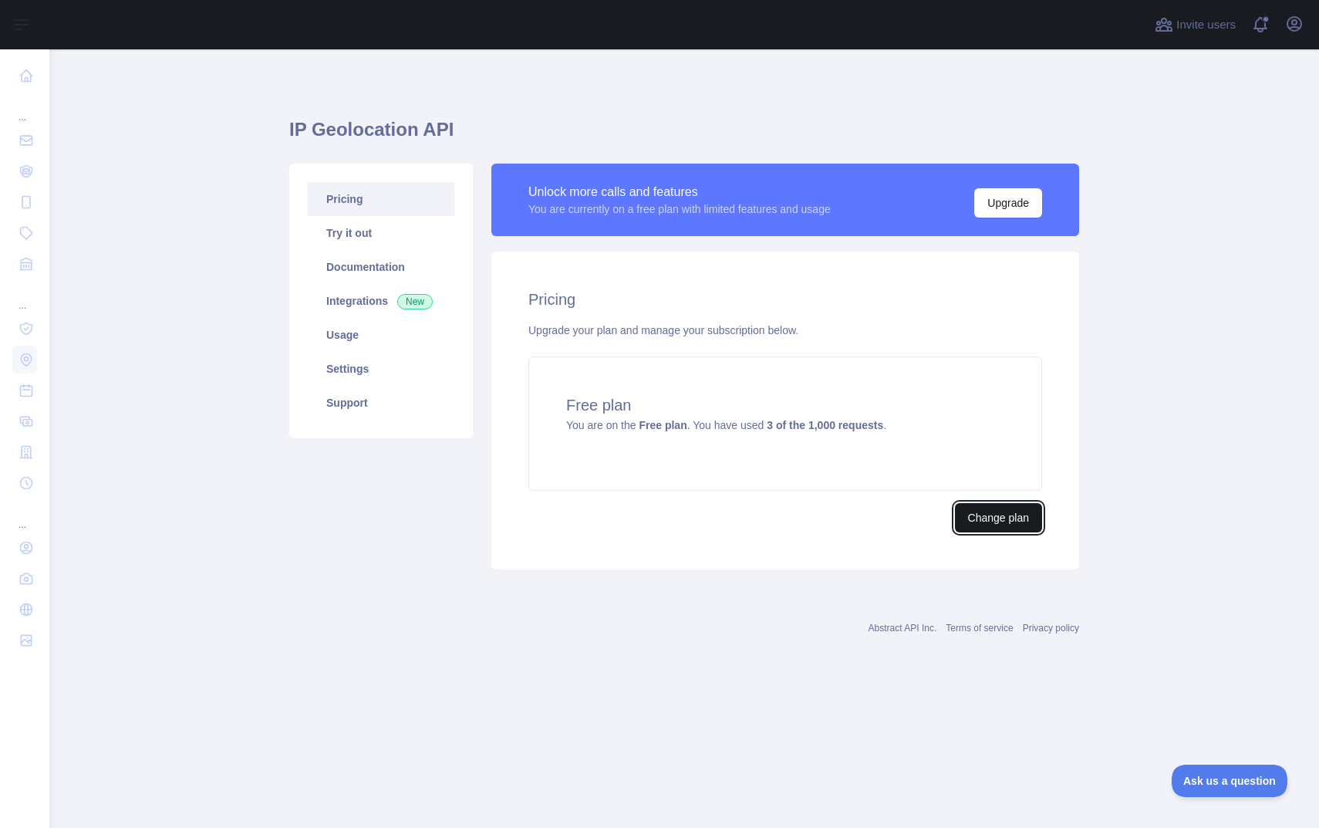
click at [1001, 528] on button "Change plan" at bounding box center [998, 517] width 87 height 29
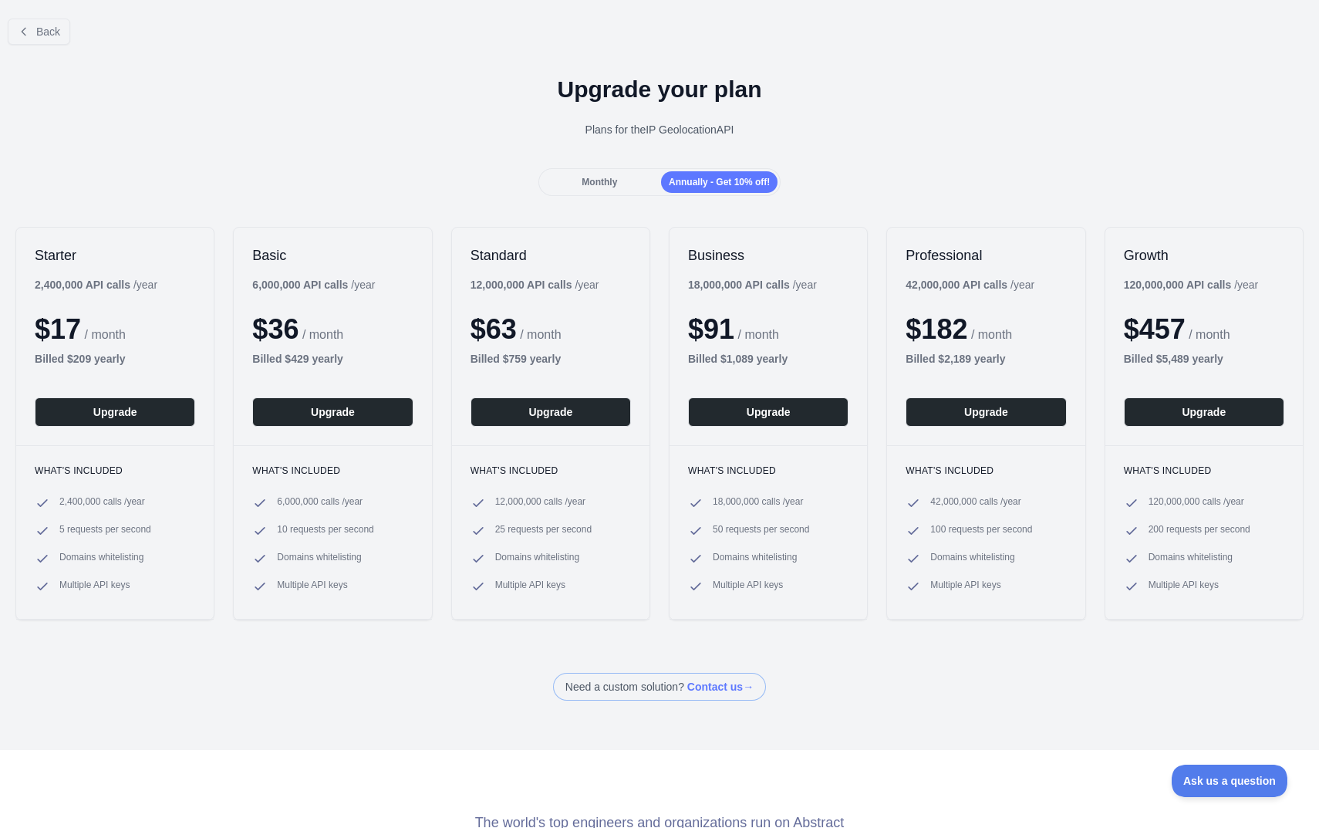
click at [585, 178] on span "Monthly" at bounding box center [599, 182] width 35 height 11
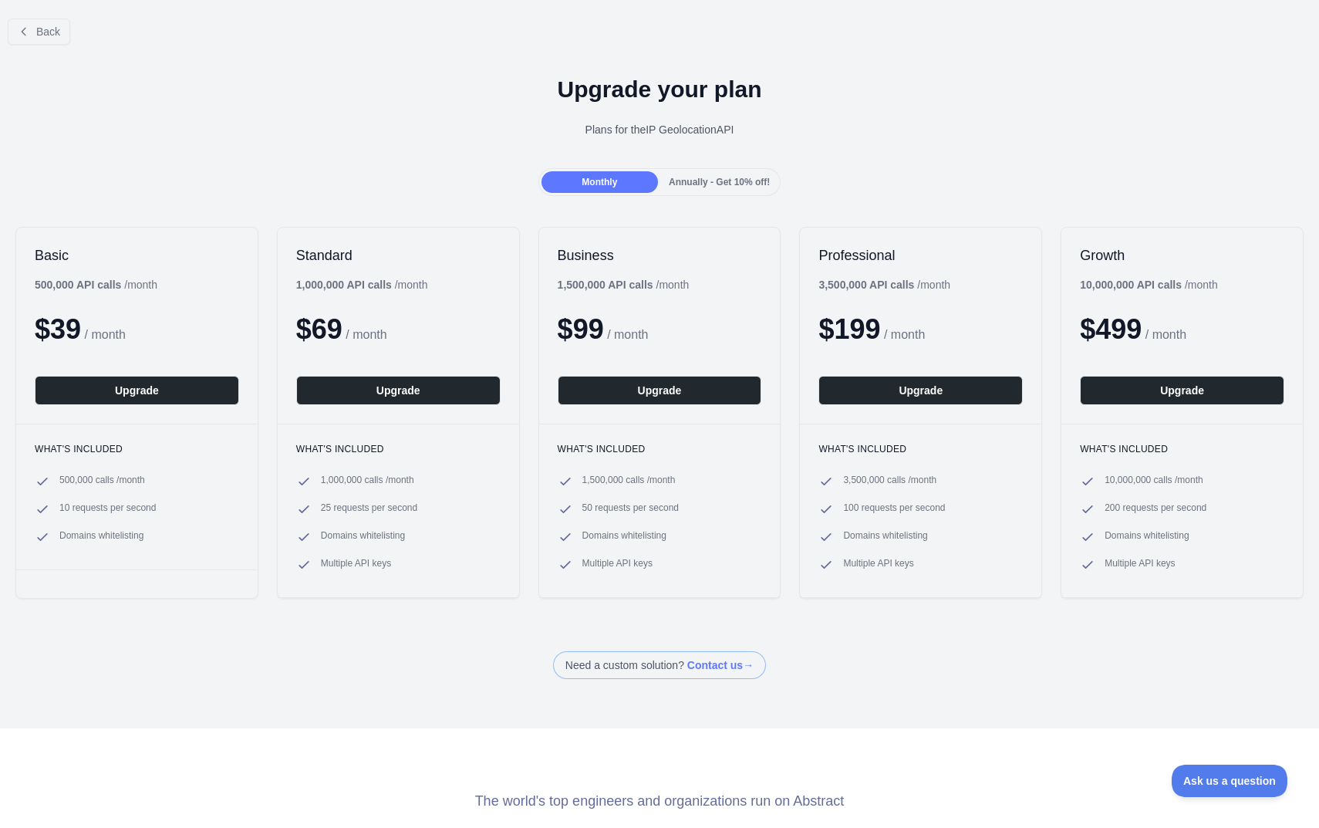
click at [683, 180] on span "Annually - Get 10% off!" at bounding box center [719, 182] width 101 height 11
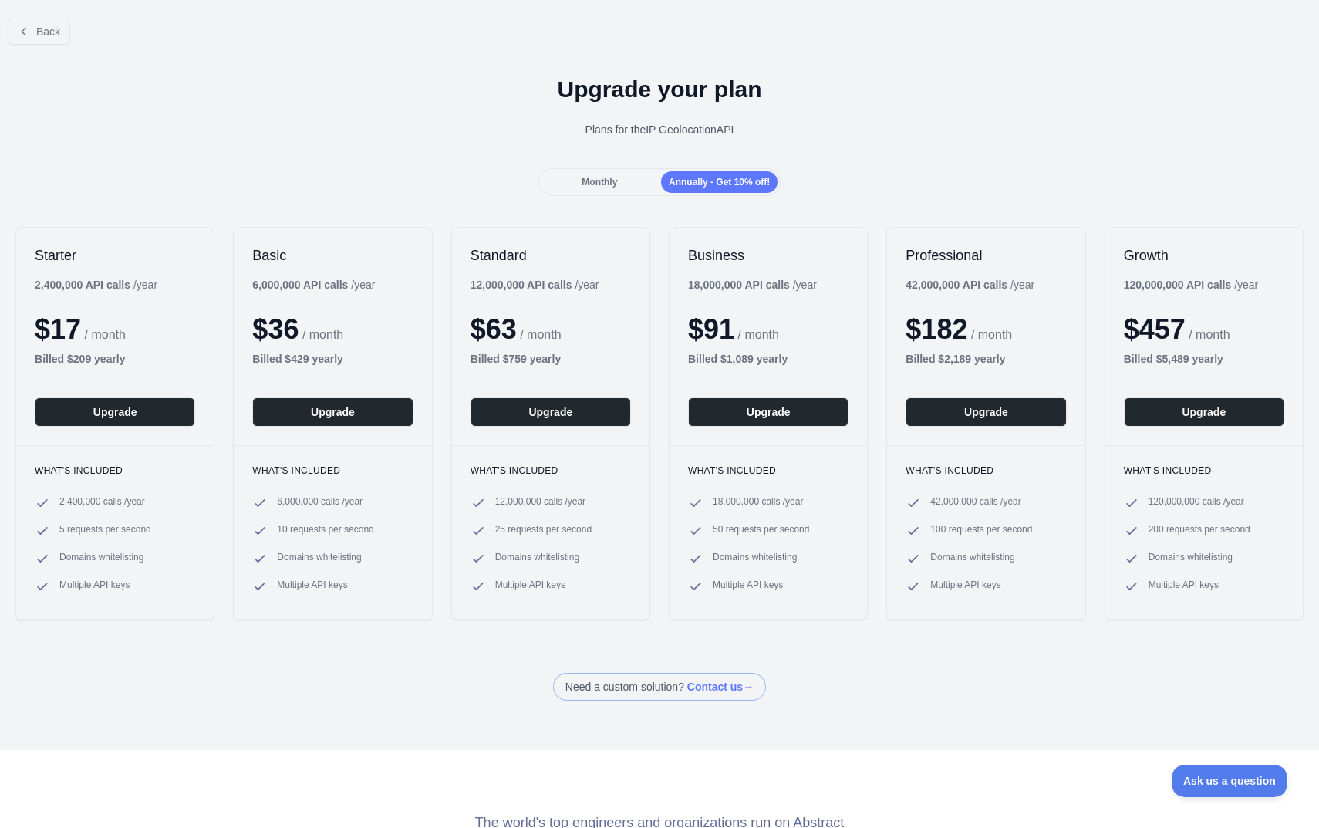
click at [599, 179] on span "Monthly" at bounding box center [599, 182] width 35 height 11
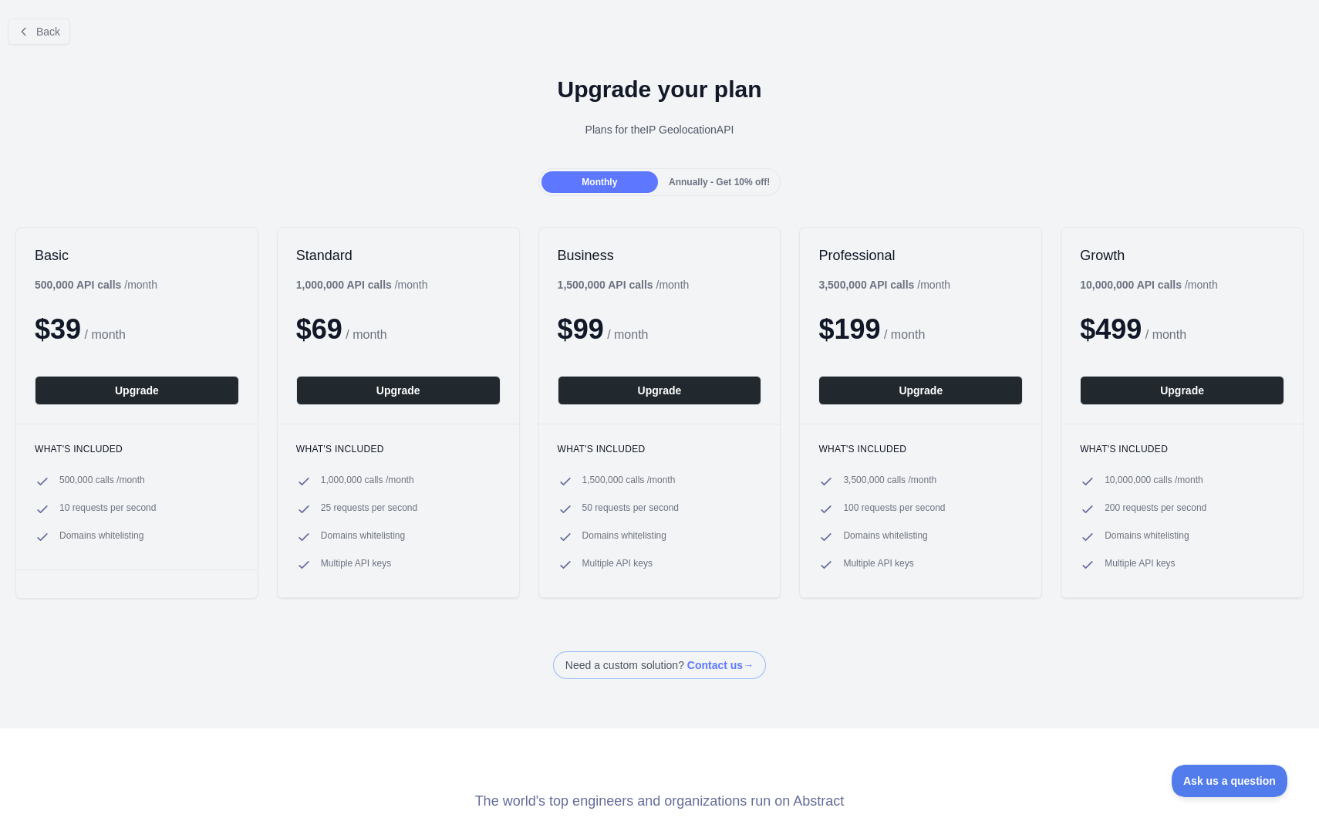
click at [400, 66] on div "Upgrade your plan Plans for the IP Geolocation API" at bounding box center [659, 112] width 1319 height 111
click at [721, 167] on div "Upgrade your plan Plans for the IP Geolocation API" at bounding box center [659, 112] width 1319 height 111
click at [720, 172] on div "Annually - Get 10% off!" at bounding box center [719, 182] width 116 height 22
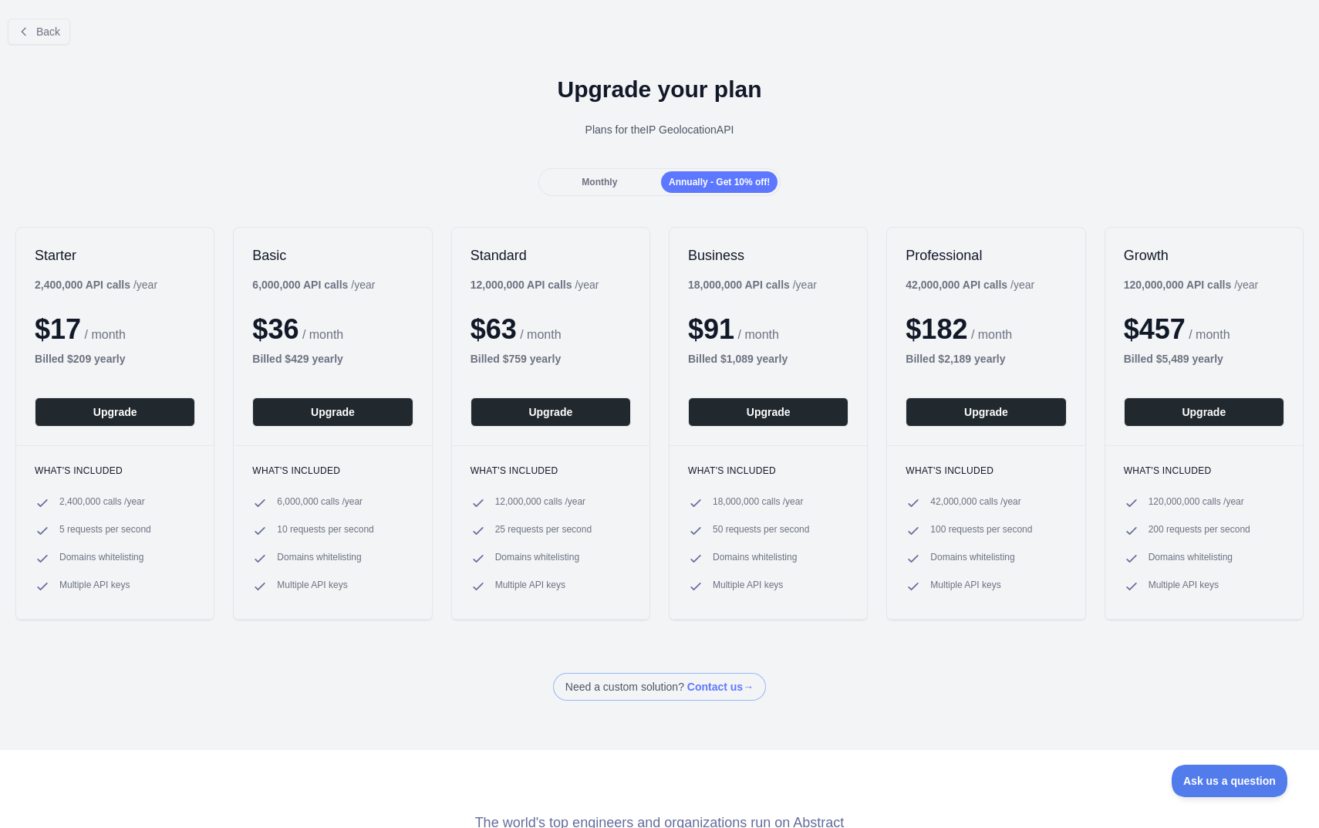
click at [257, 110] on div "Upgrade your plan Plans for the IP Geolocation API" at bounding box center [659, 112] width 1319 height 111
click at [42, 33] on span "Back" at bounding box center [48, 31] width 24 height 12
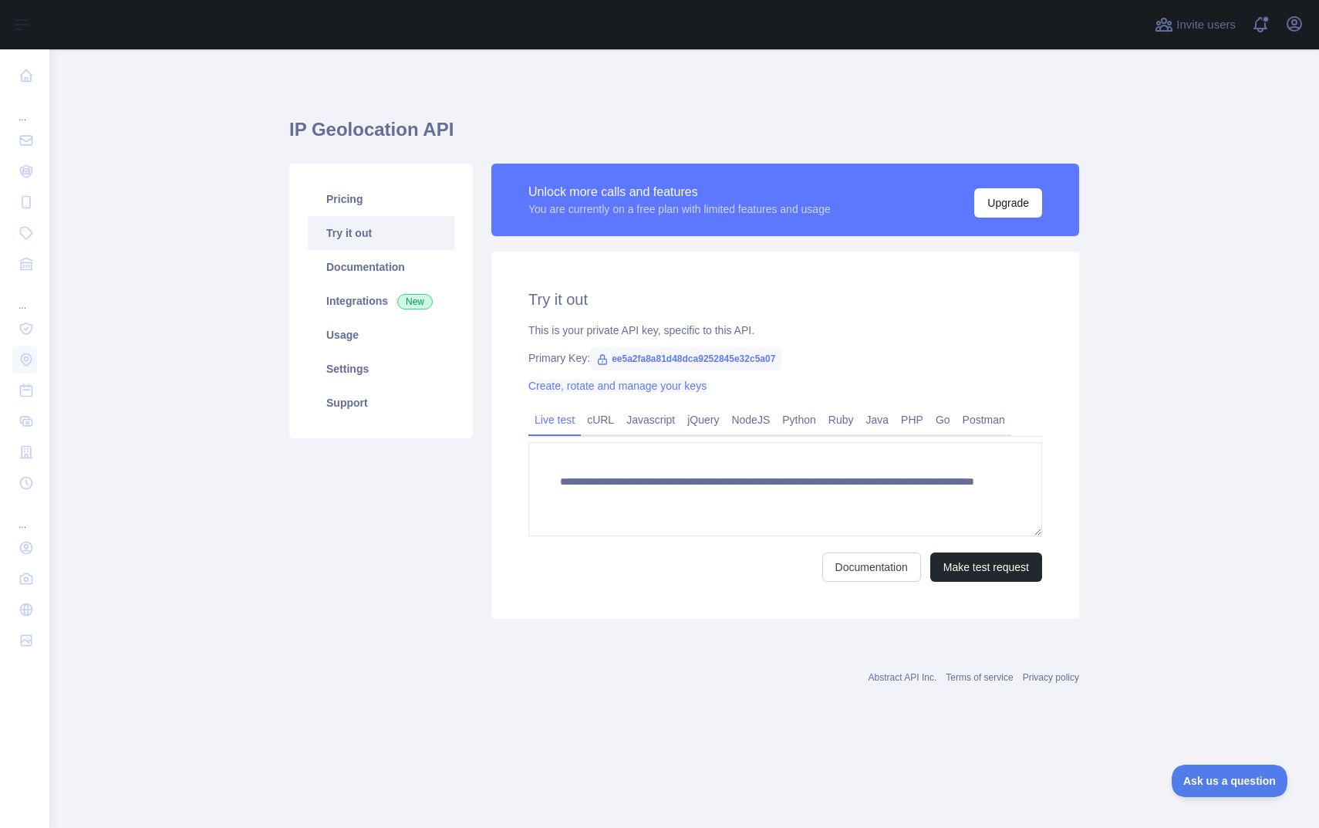
click at [596, 385] on link "Create, rotate and manage your keys" at bounding box center [617, 386] width 178 height 12
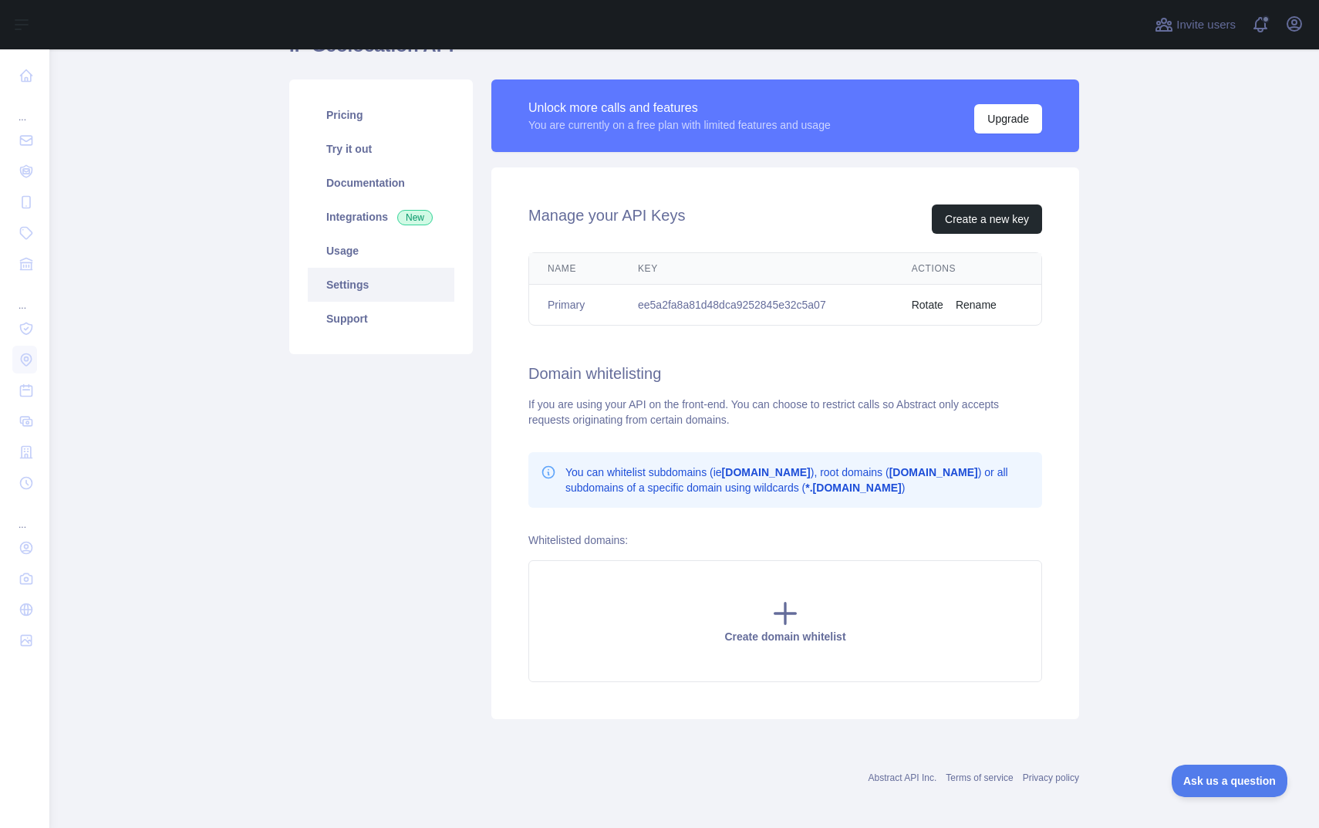
scroll to position [89, 0]
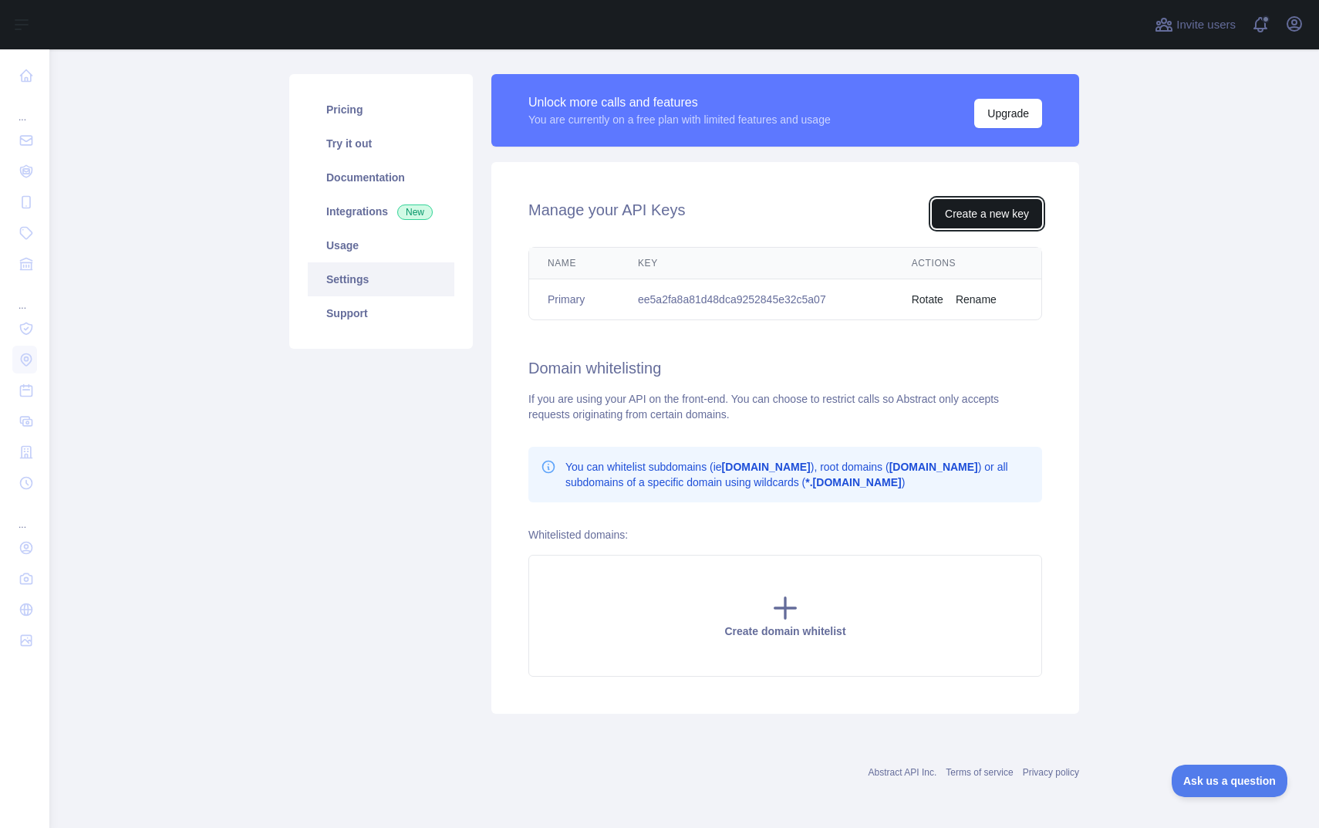
click at [986, 218] on button "Create a new key" at bounding box center [987, 213] width 110 height 29
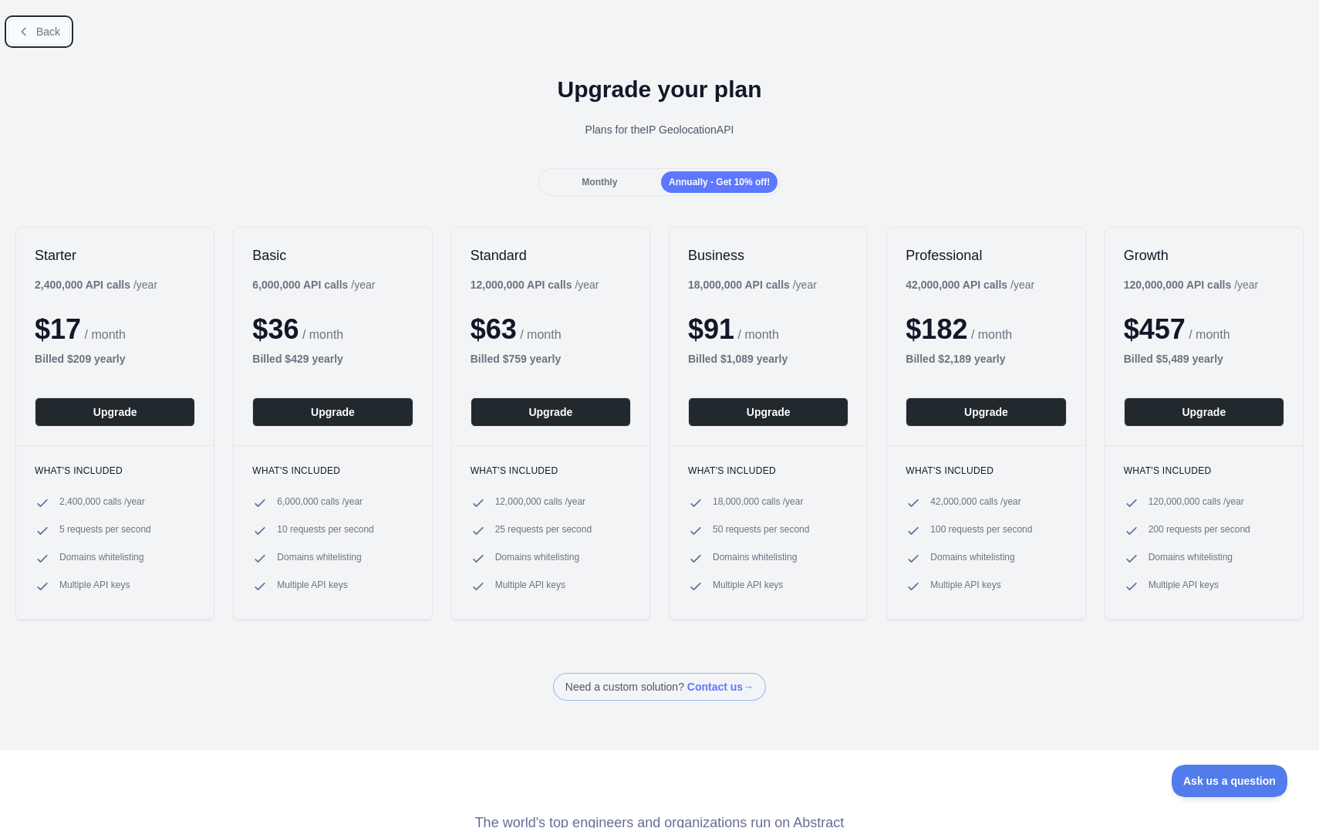
click at [27, 31] on icon at bounding box center [24, 31] width 12 height 12
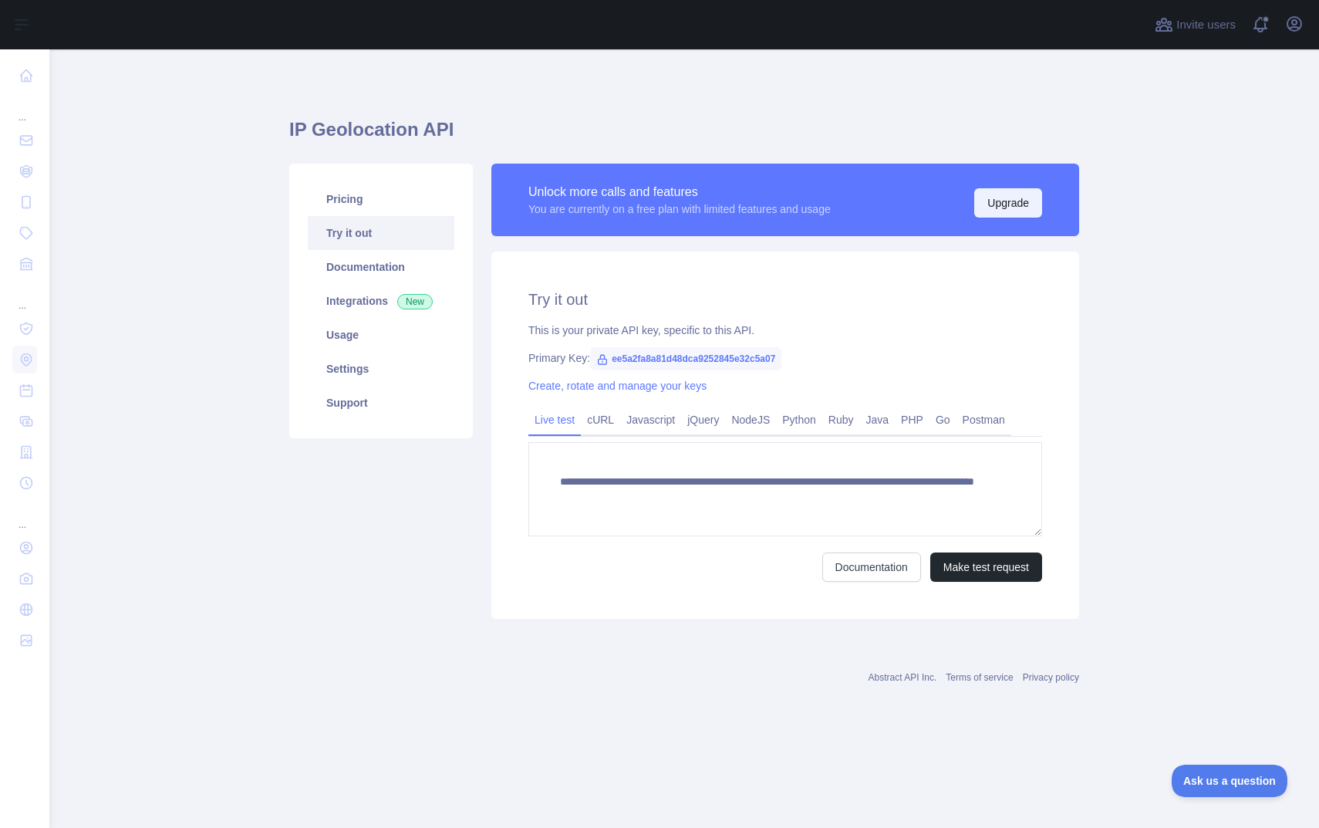
click at [1013, 207] on button "Upgrade" at bounding box center [1008, 202] width 68 height 29
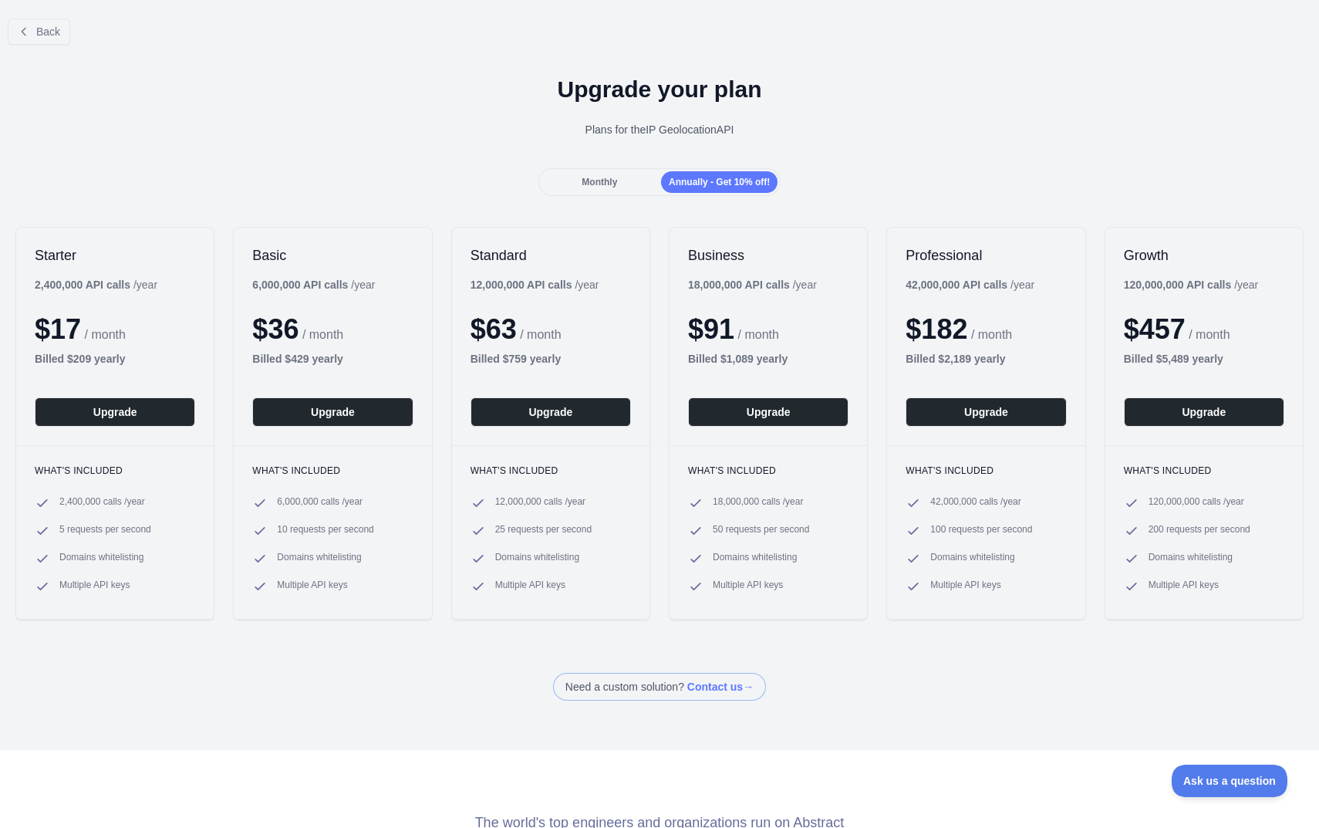
click at [608, 188] on div "Monthly" at bounding box center [599, 182] width 116 height 22
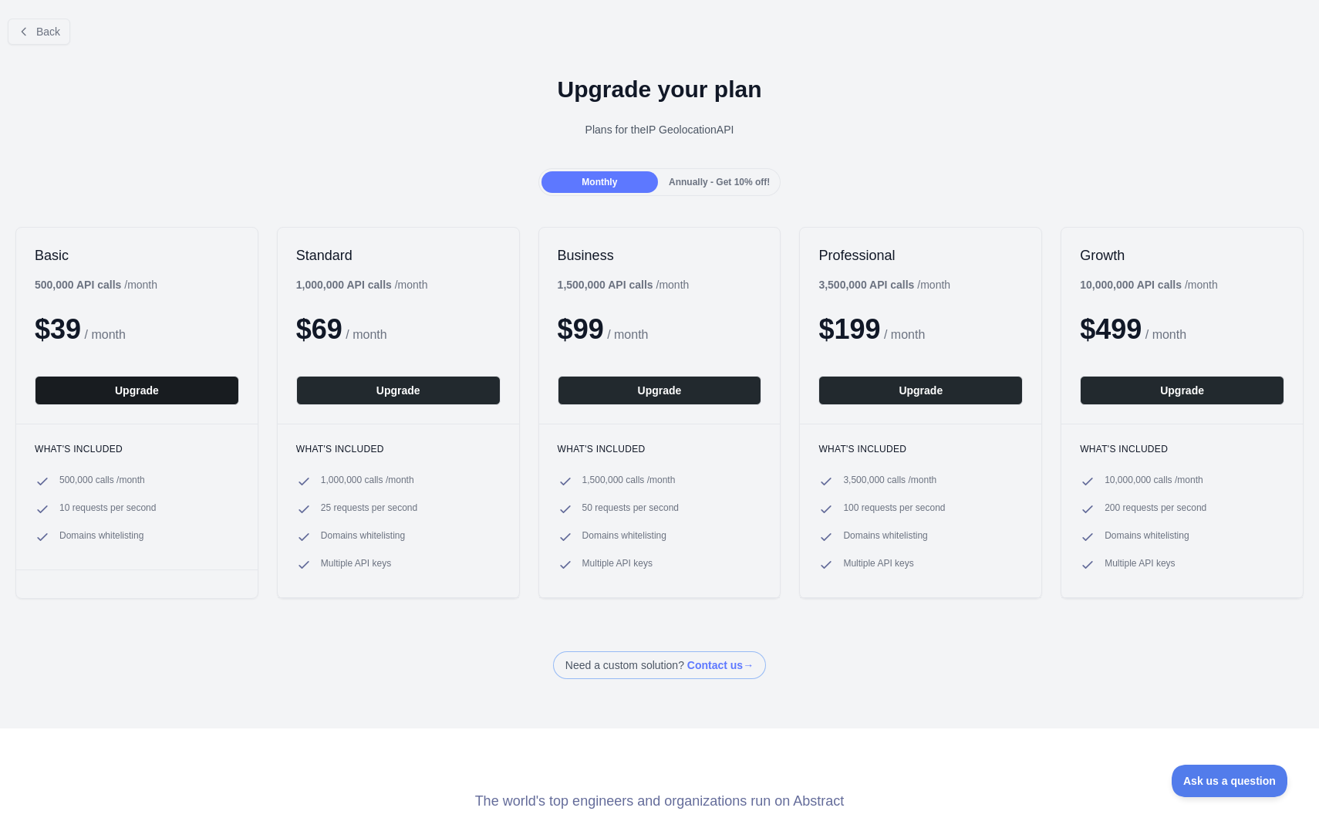
click at [139, 384] on button "Upgrade" at bounding box center [137, 390] width 204 height 29
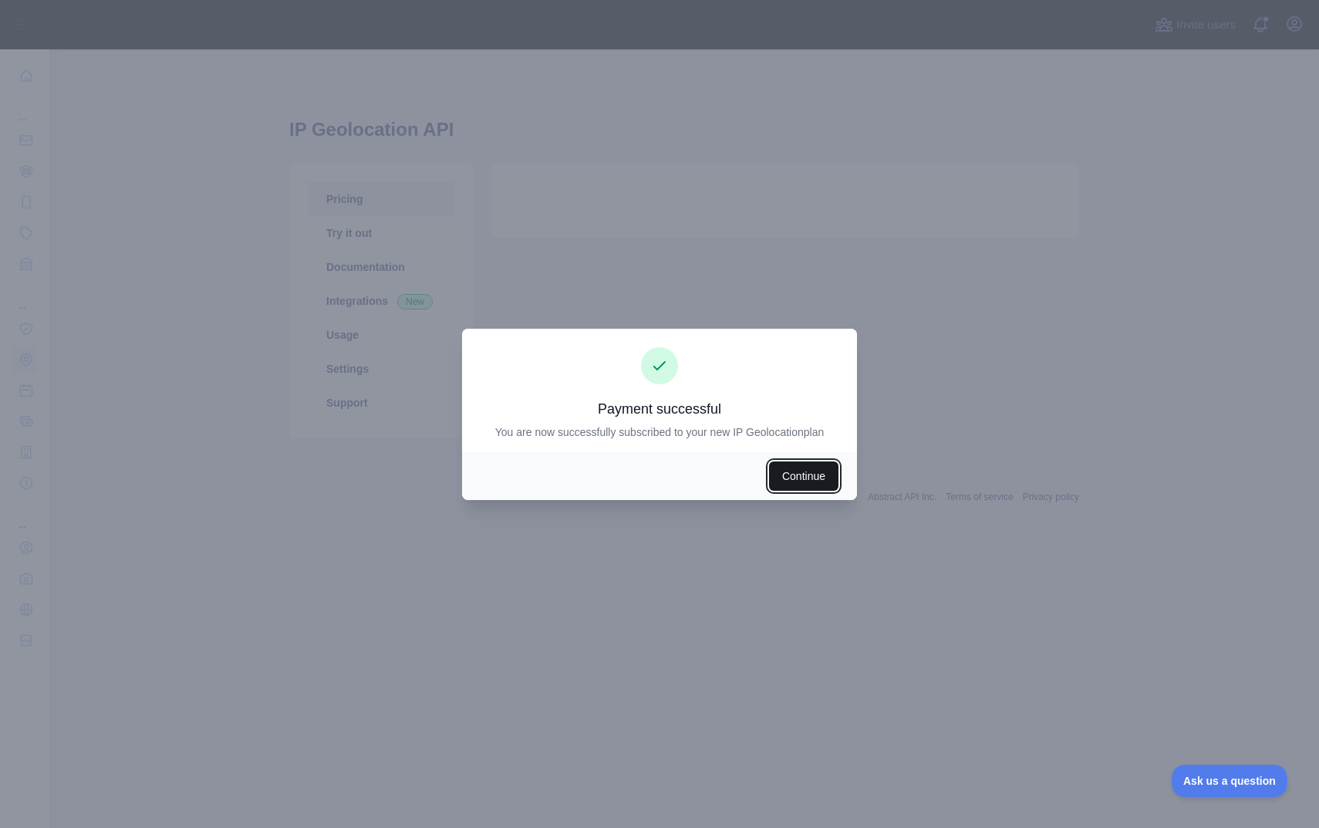
click at [807, 478] on button "Continue" at bounding box center [803, 475] width 69 height 29
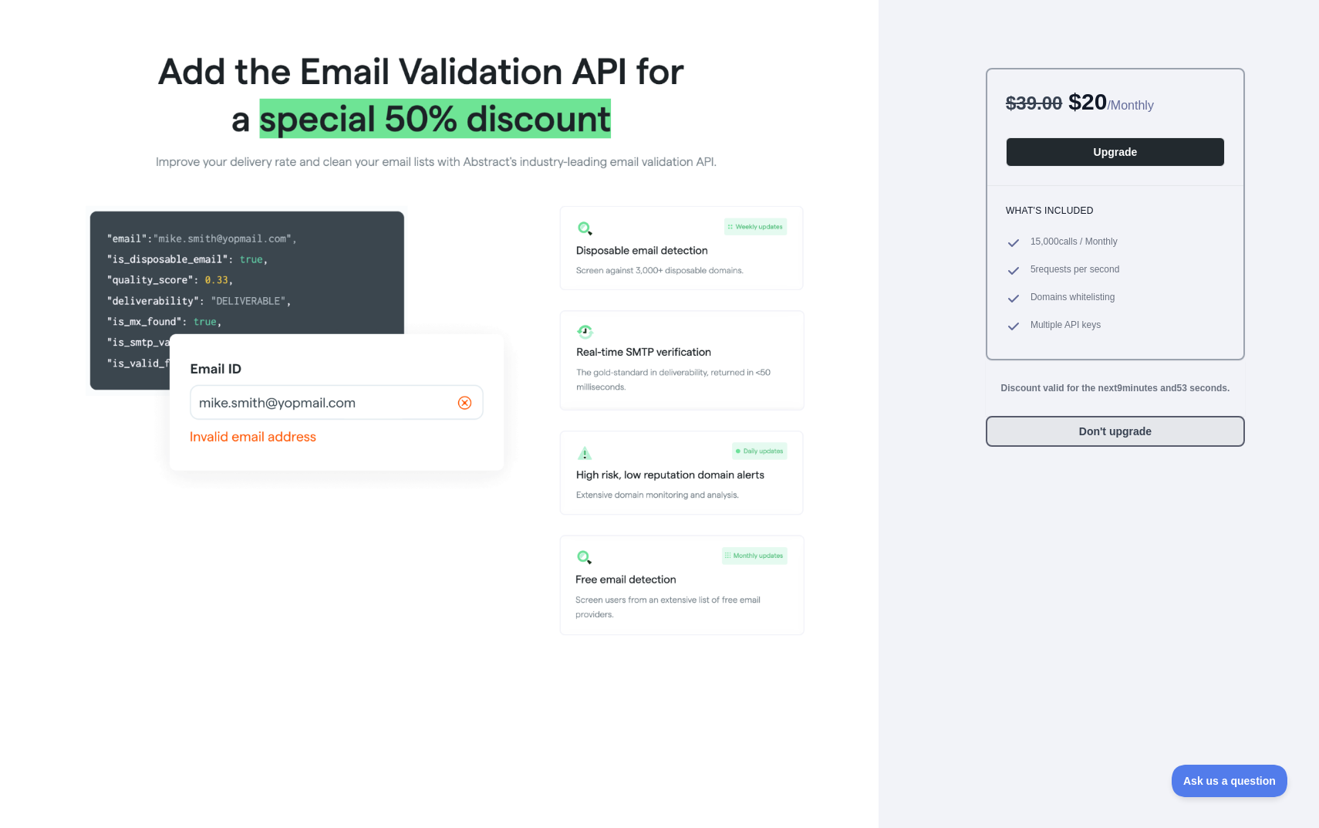
click at [1057, 431] on button "Don't upgrade" at bounding box center [1115, 431] width 259 height 31
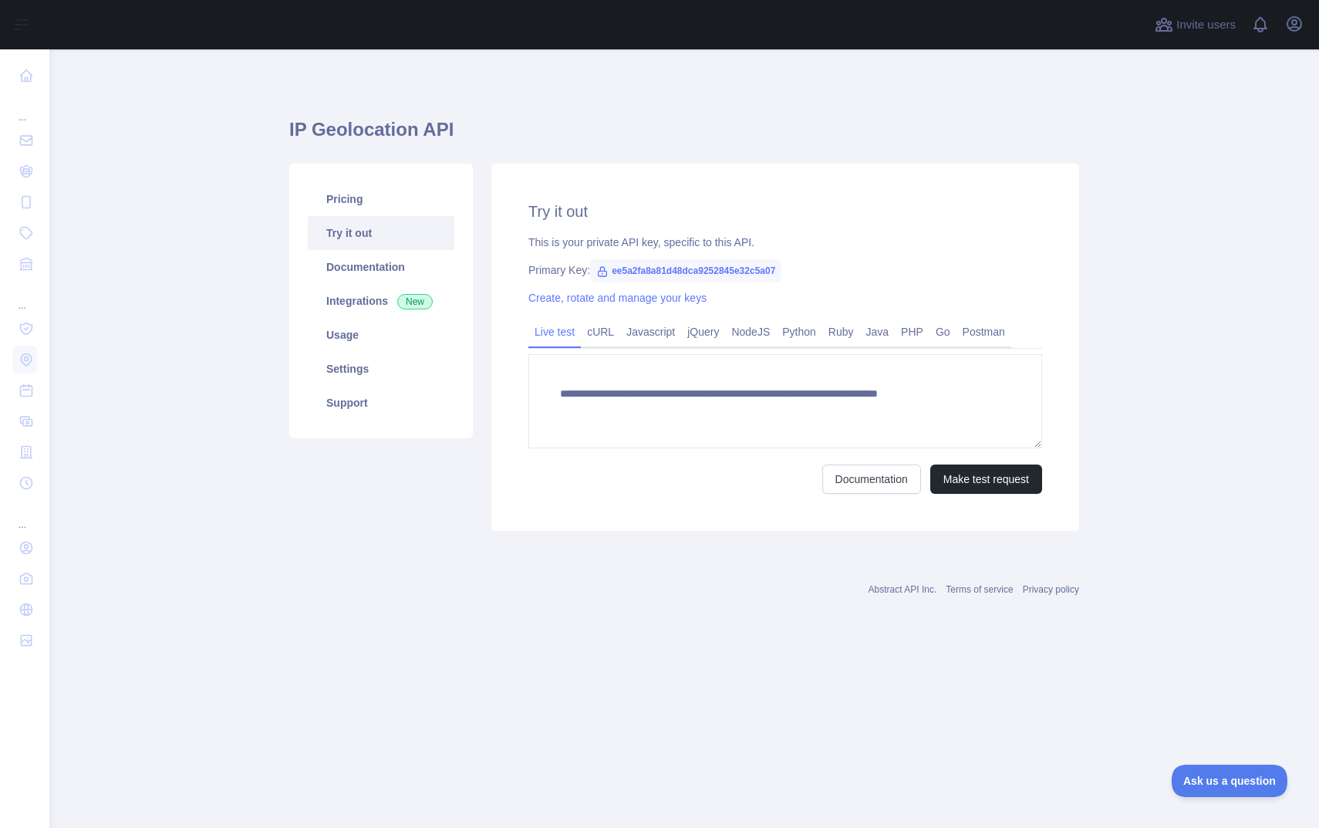
type textarea "**********"
click at [578, 290] on div "Create, rotate and manage your keys" at bounding box center [785, 297] width 514 height 15
click at [578, 293] on link "Create, rotate and manage your keys" at bounding box center [617, 298] width 178 height 12
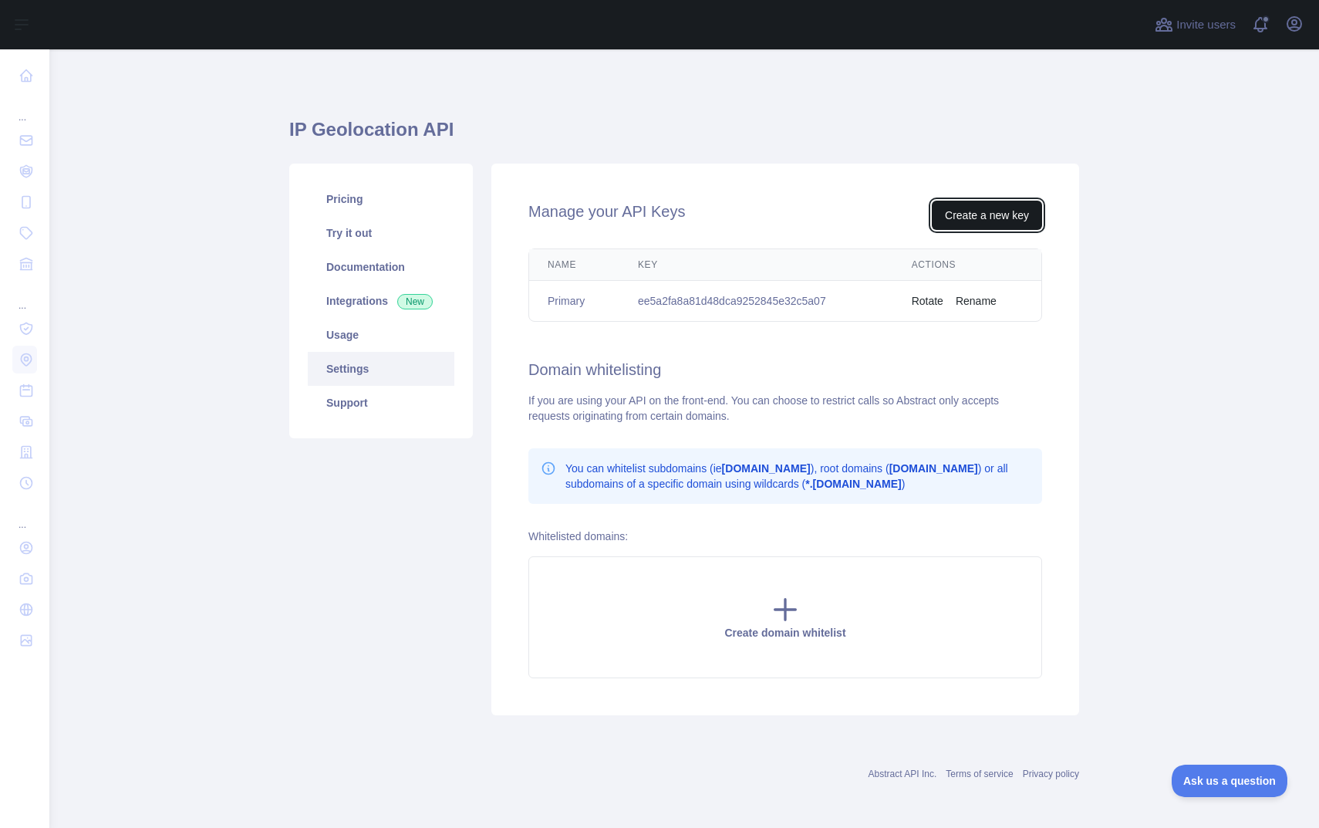
click at [984, 222] on button "Create a new key" at bounding box center [987, 215] width 110 height 29
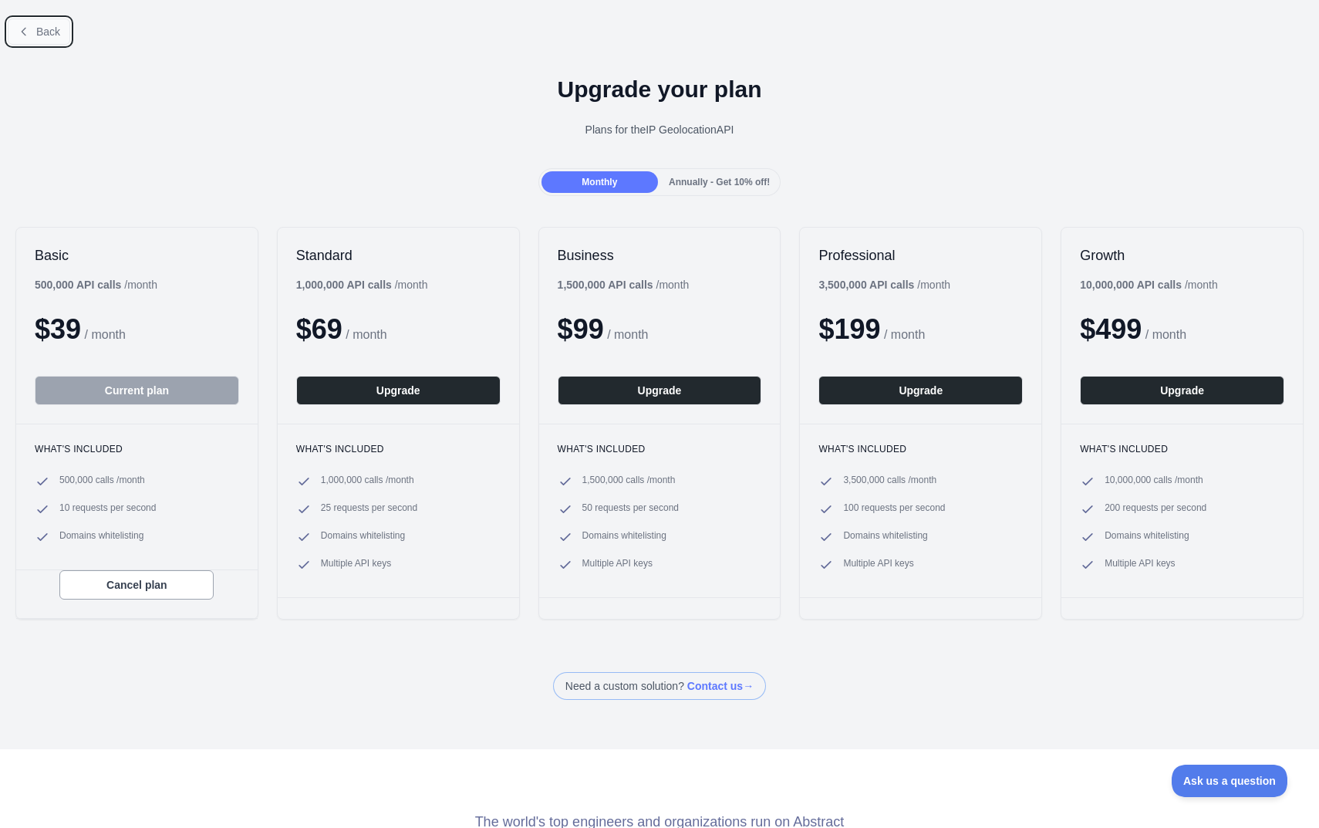
click at [43, 27] on span "Back" at bounding box center [48, 31] width 24 height 12
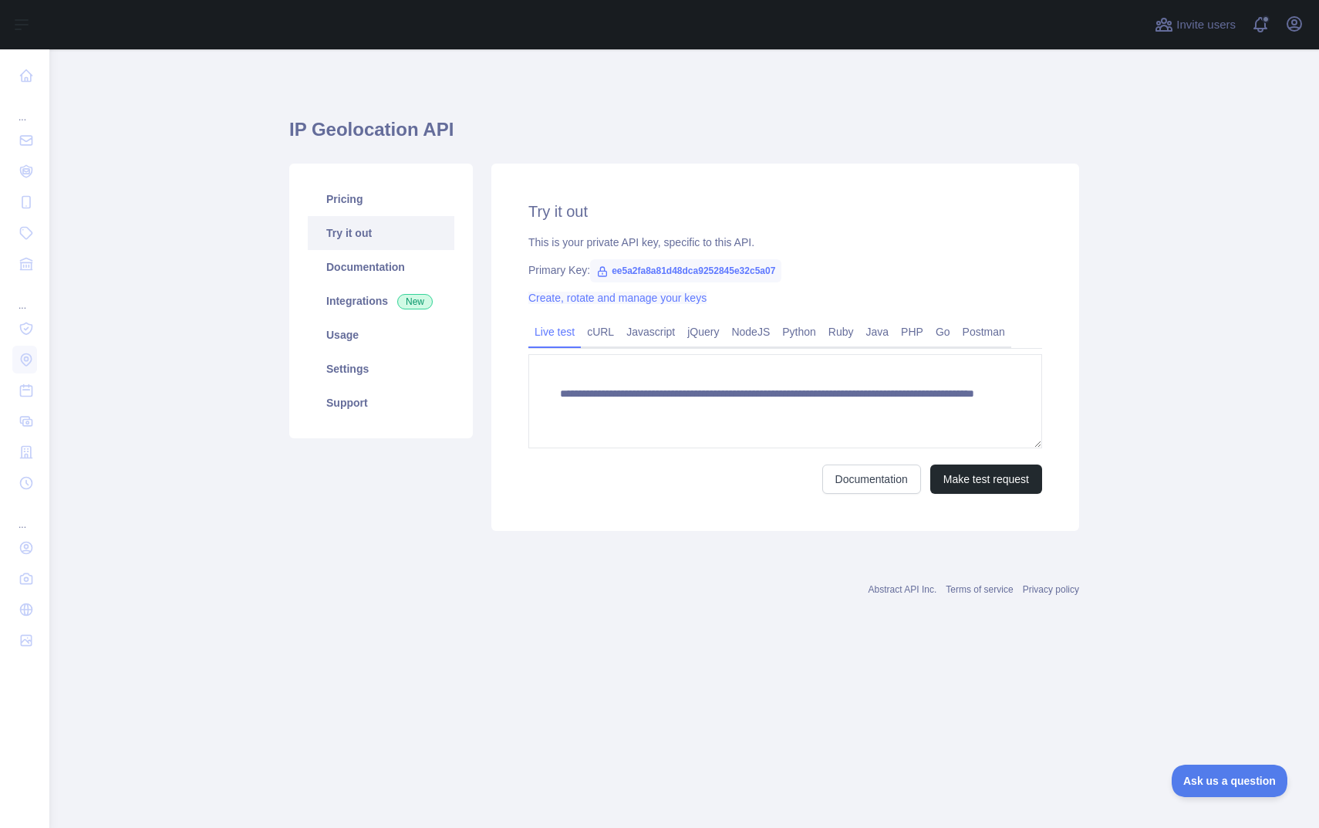
click at [652, 298] on link "Create, rotate and manage your keys" at bounding box center [617, 298] width 178 height 12
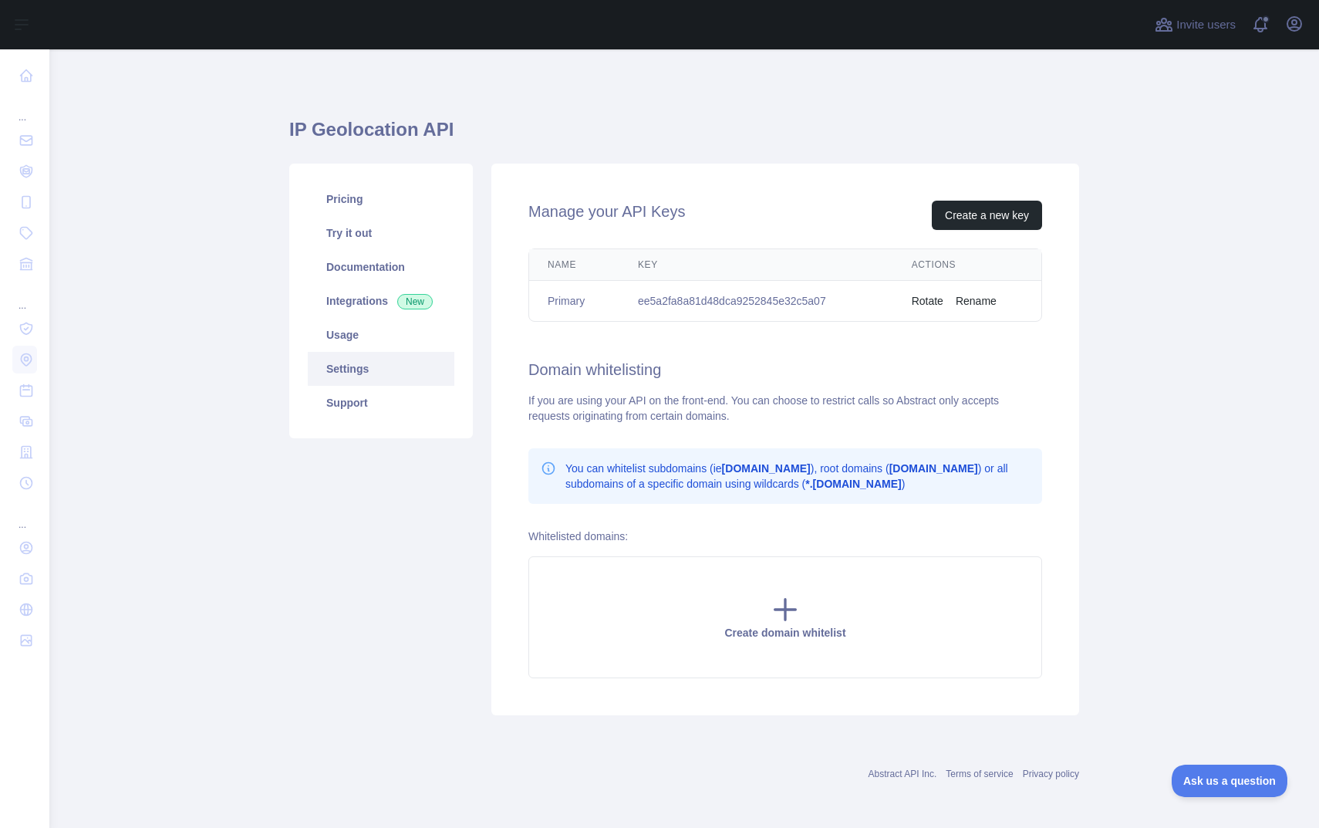
click at [1081, 371] on div "Manage your API Keys Create a new key Name Key Actions Primary ee5a2fa8a81d48dc…" at bounding box center [785, 440] width 606 height 552
click at [788, 100] on div "IP Geolocation API Pricing Try it out Documentation Integrations New Usage Sett…" at bounding box center [684, 411] width 790 height 650
click at [971, 221] on button "Create a new key" at bounding box center [987, 215] width 110 height 29
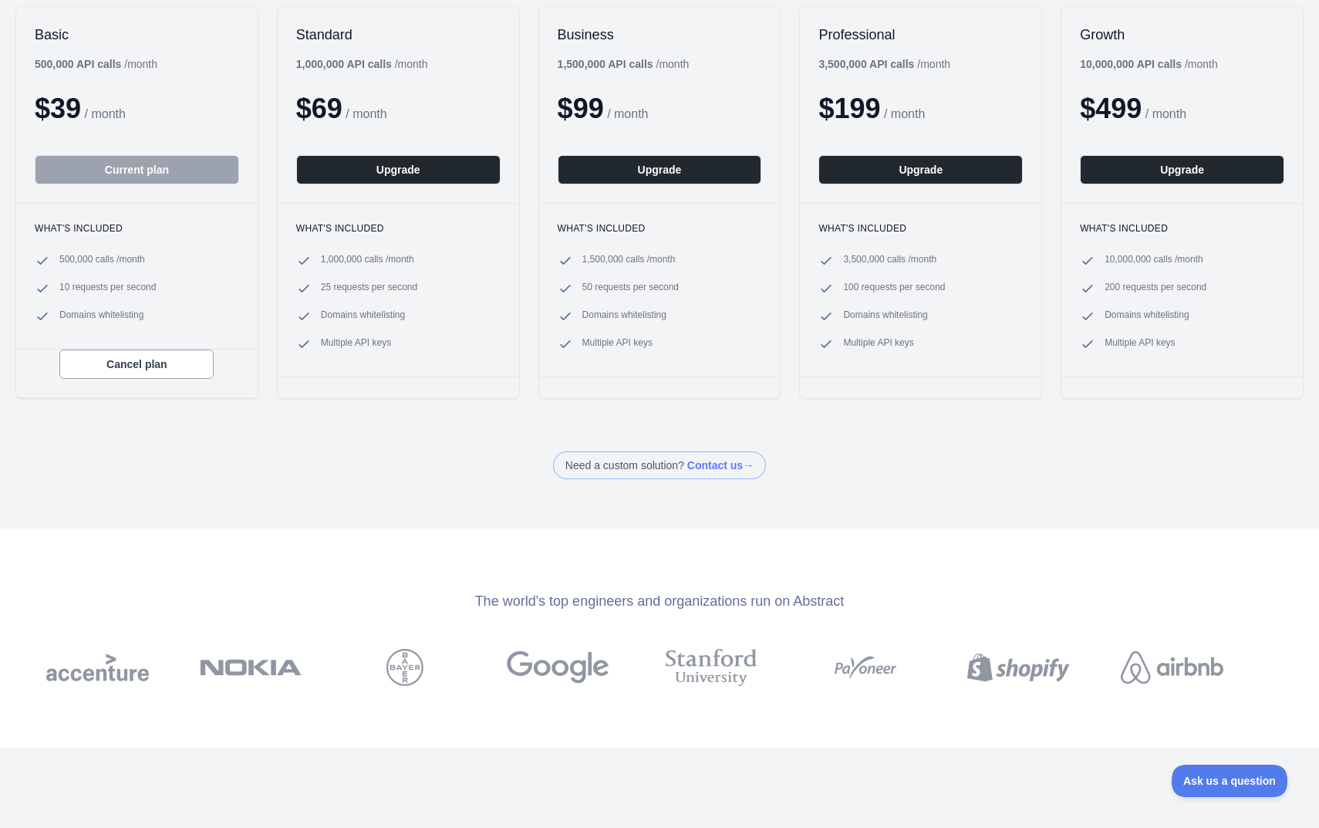
scroll to position [232, 0]
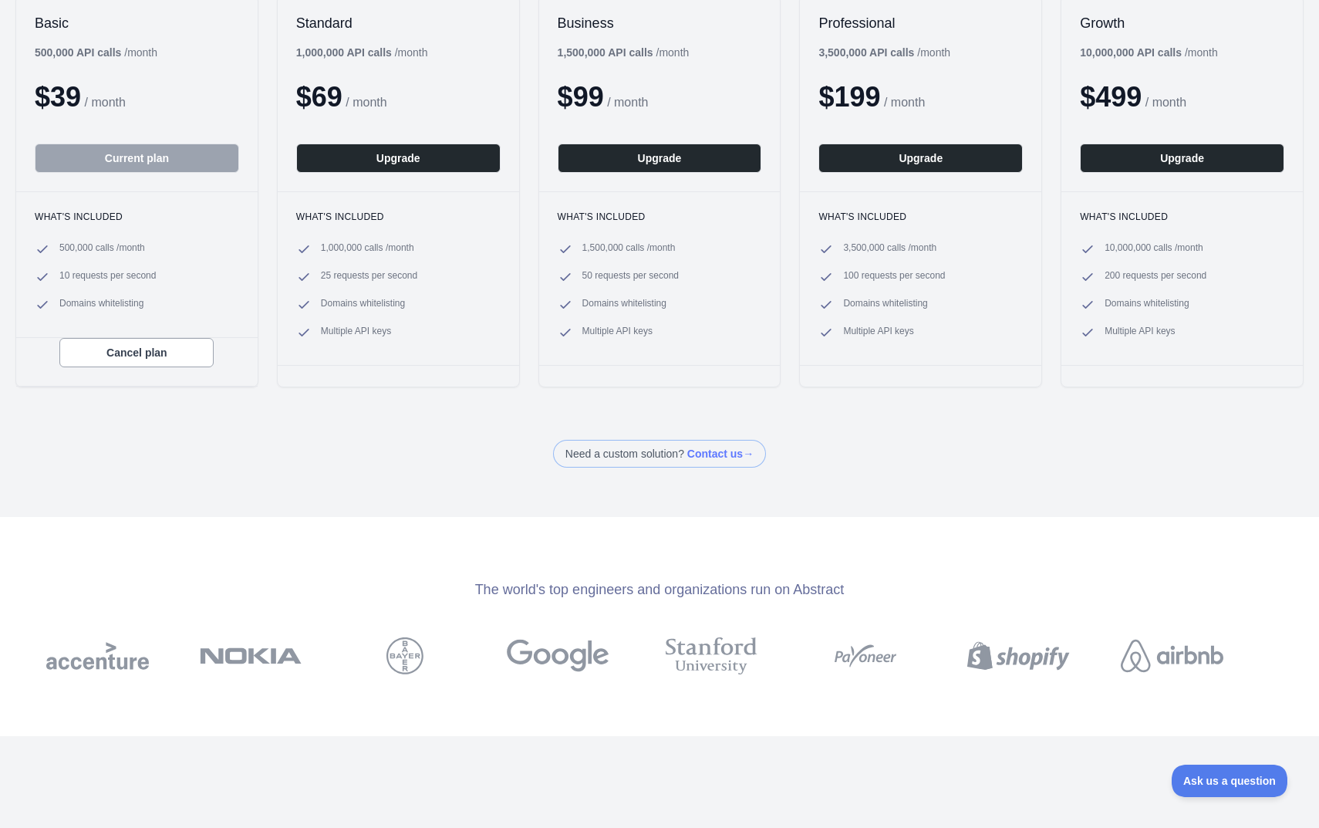
click at [117, 309] on span "Domains whitelisting" at bounding box center [101, 304] width 84 height 15
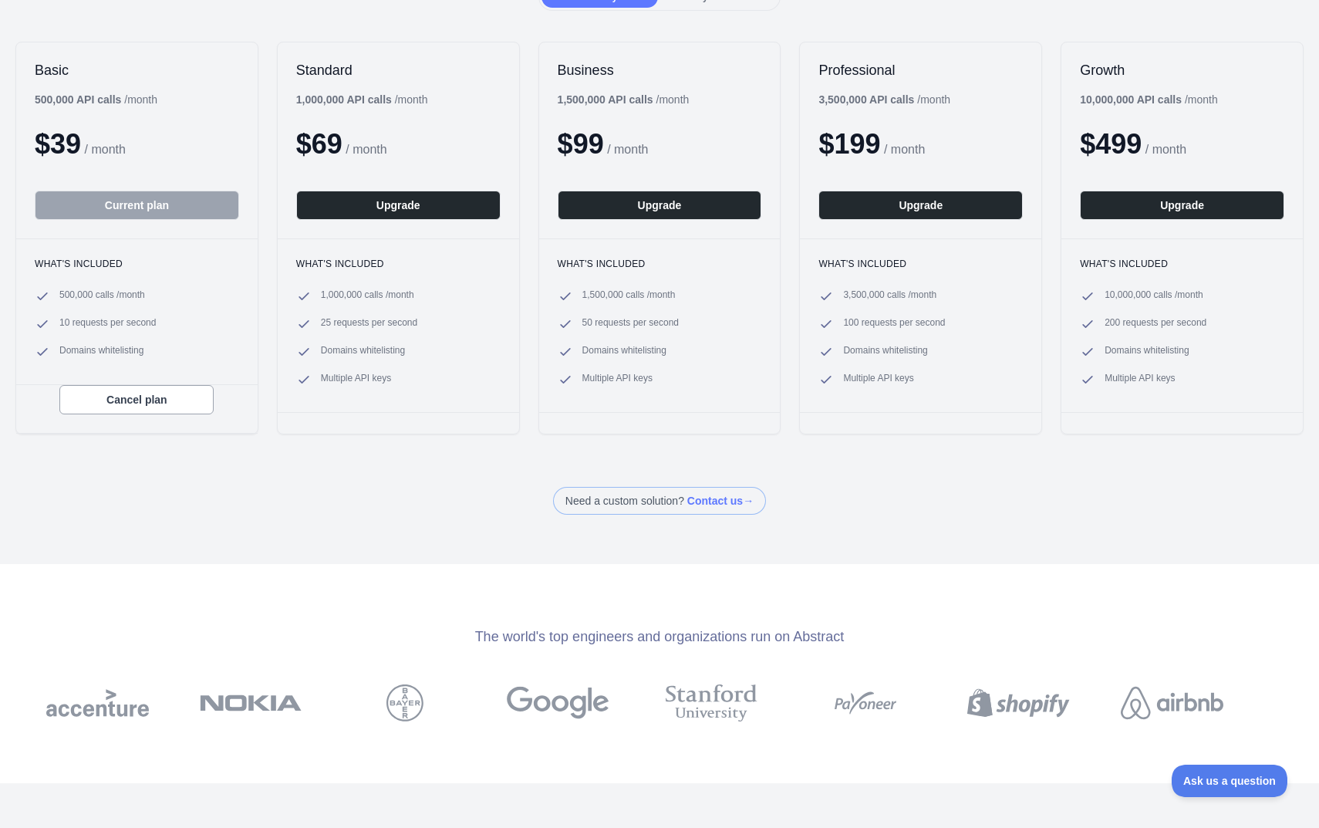
scroll to position [0, 0]
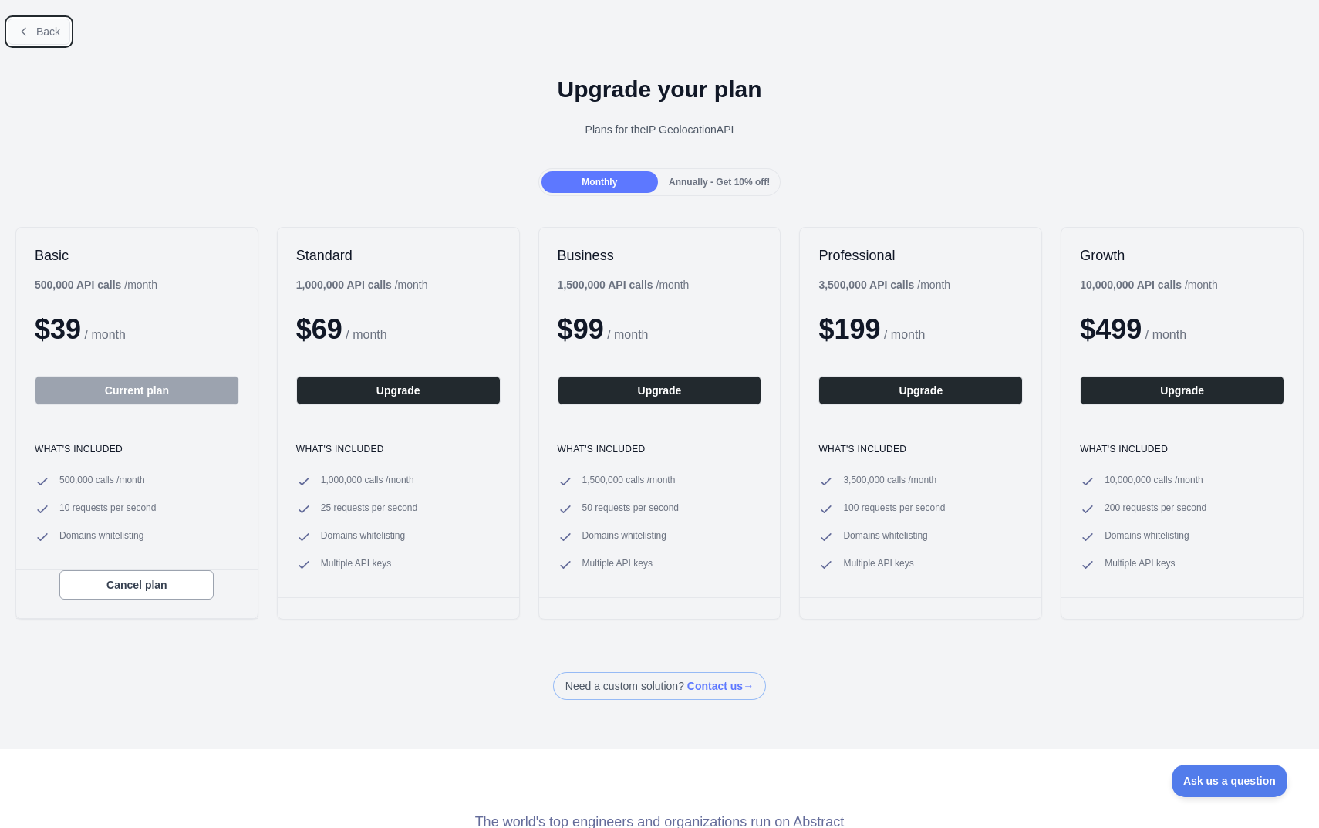
click at [34, 35] on button "Back" at bounding box center [39, 32] width 62 height 26
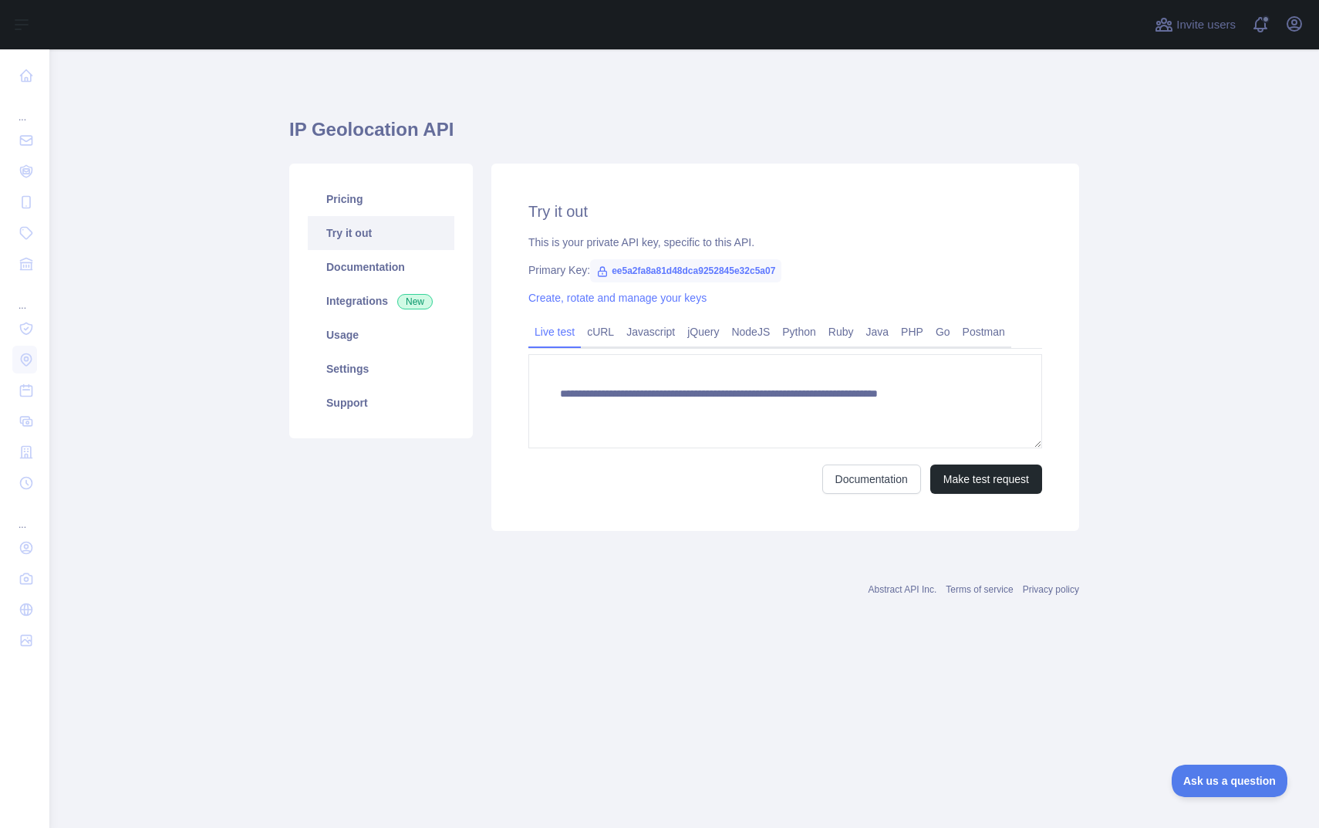
type textarea "**********"
click at [585, 87] on div "**********" at bounding box center [684, 319] width 790 height 466
click at [585, 88] on div "**********" at bounding box center [684, 319] width 790 height 466
click at [651, 296] on link "Create, rotate and manage your keys" at bounding box center [617, 298] width 178 height 12
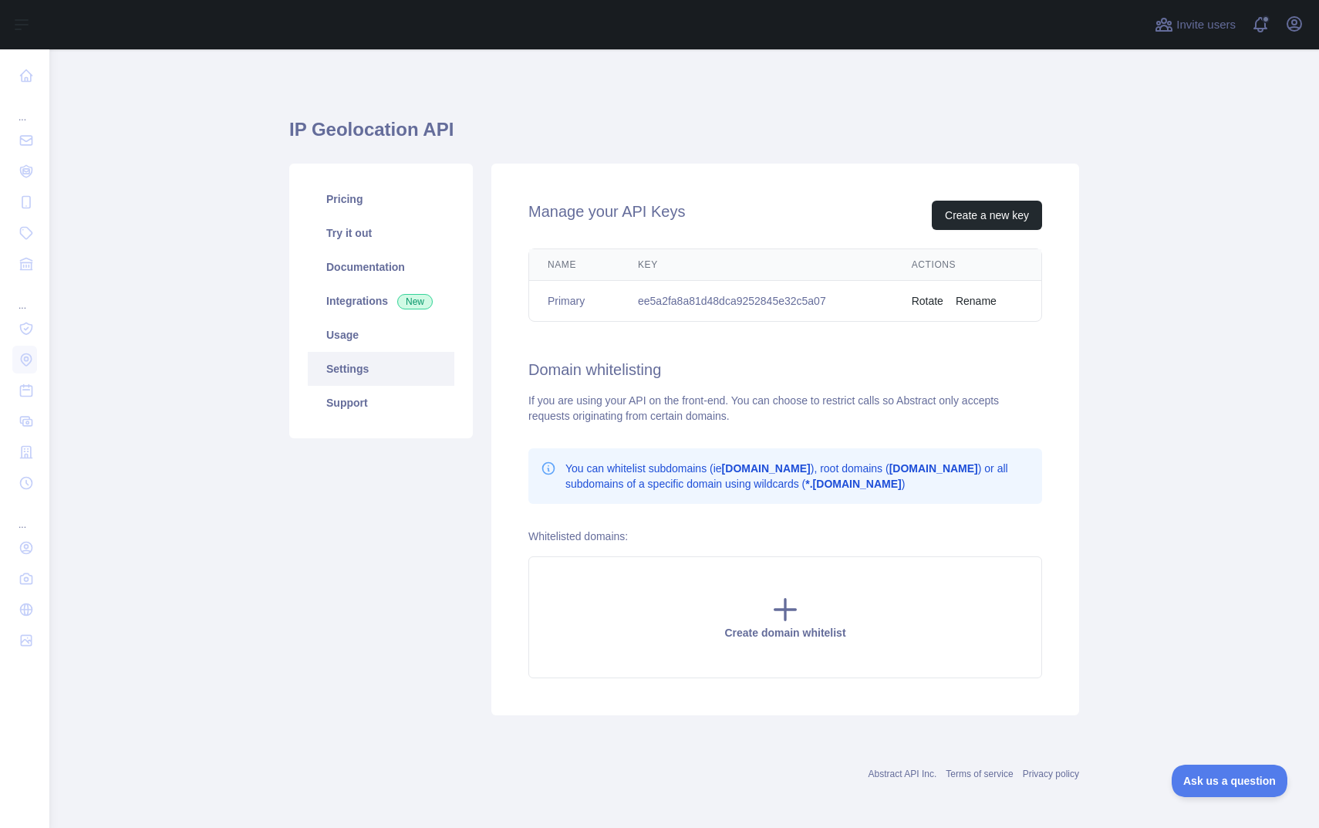
click at [761, 396] on div "If you are using your API on the front-end. You can choose to restrict calls so…" at bounding box center [785, 408] width 514 height 31
click at [945, 219] on button "Create a new key" at bounding box center [987, 215] width 110 height 29
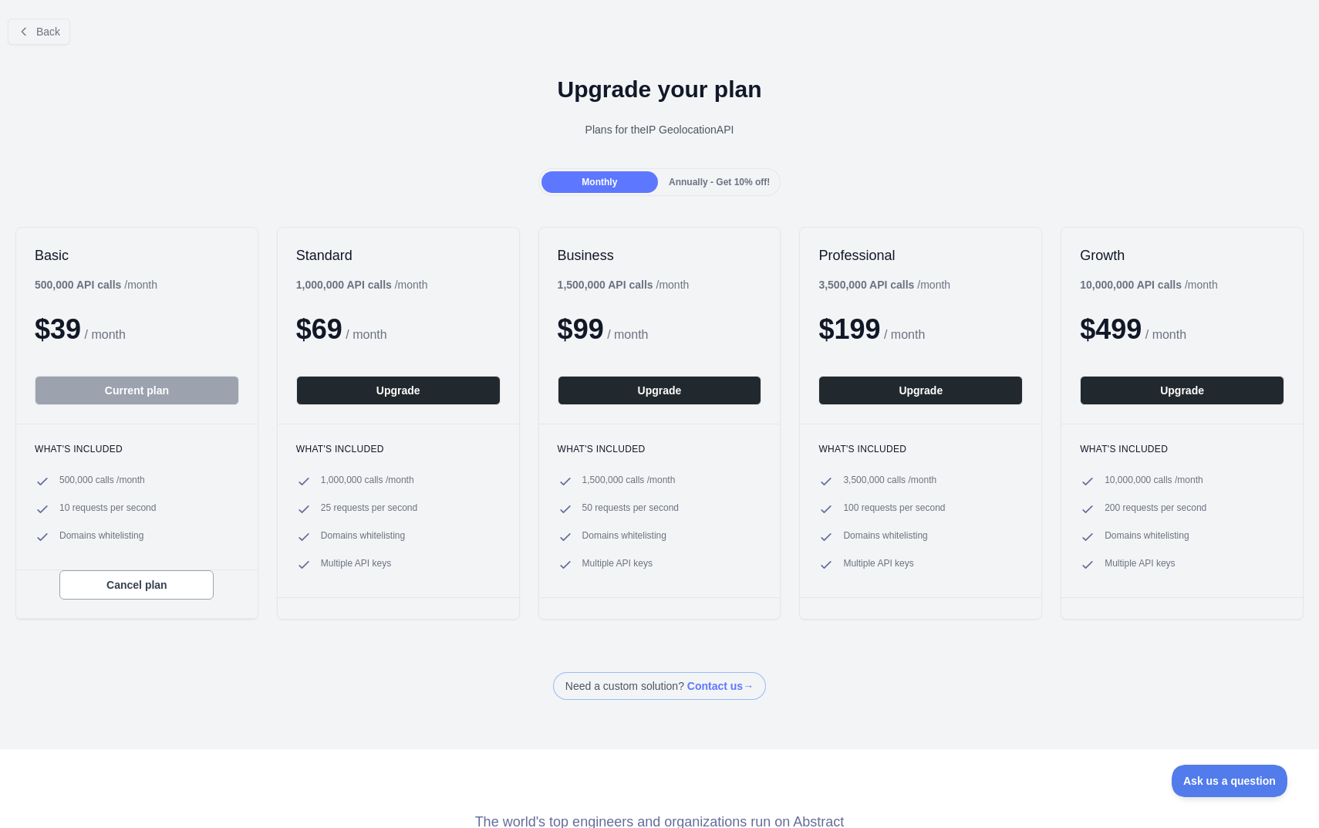
click at [708, 177] on span "Annually - Get 10% off!" at bounding box center [719, 182] width 101 height 11
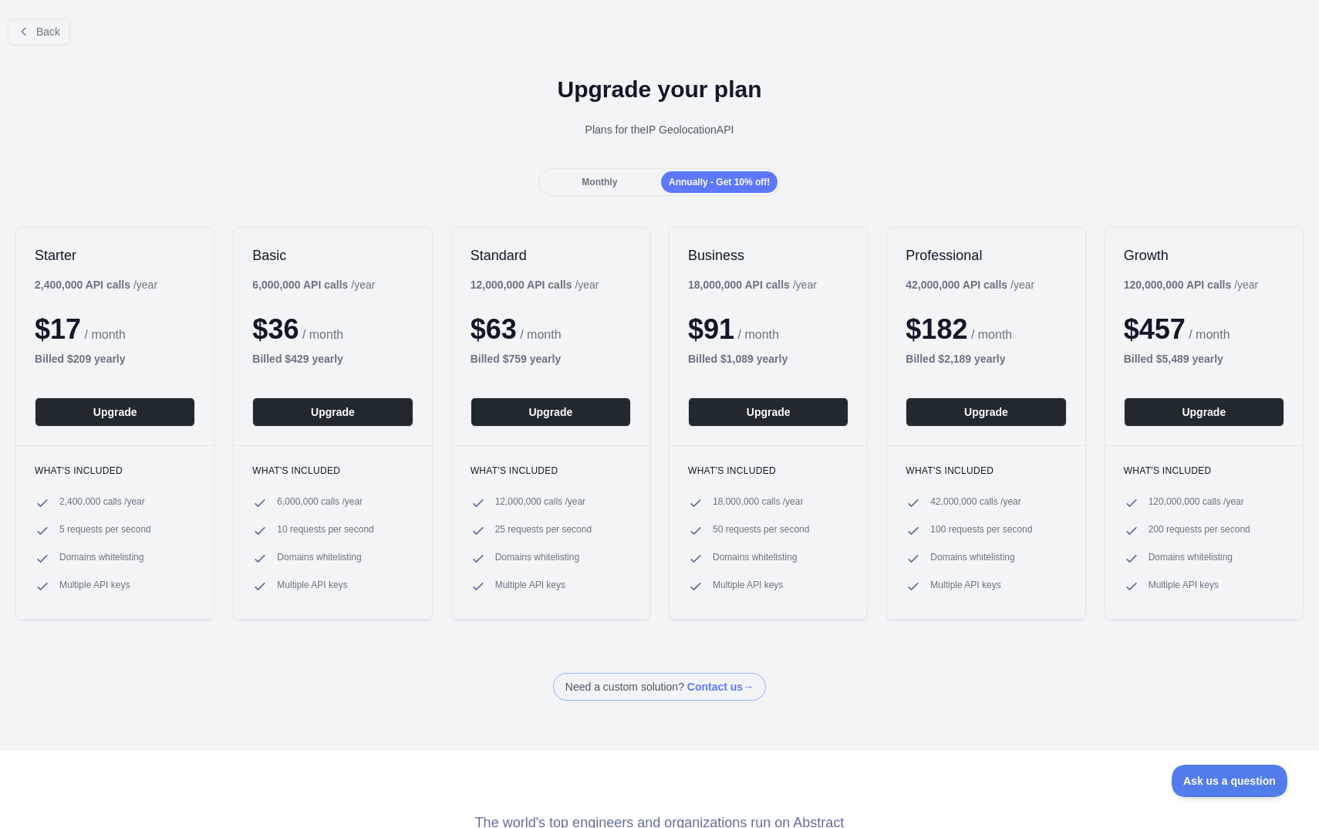
click at [606, 183] on span "Monthly" at bounding box center [599, 182] width 35 height 11
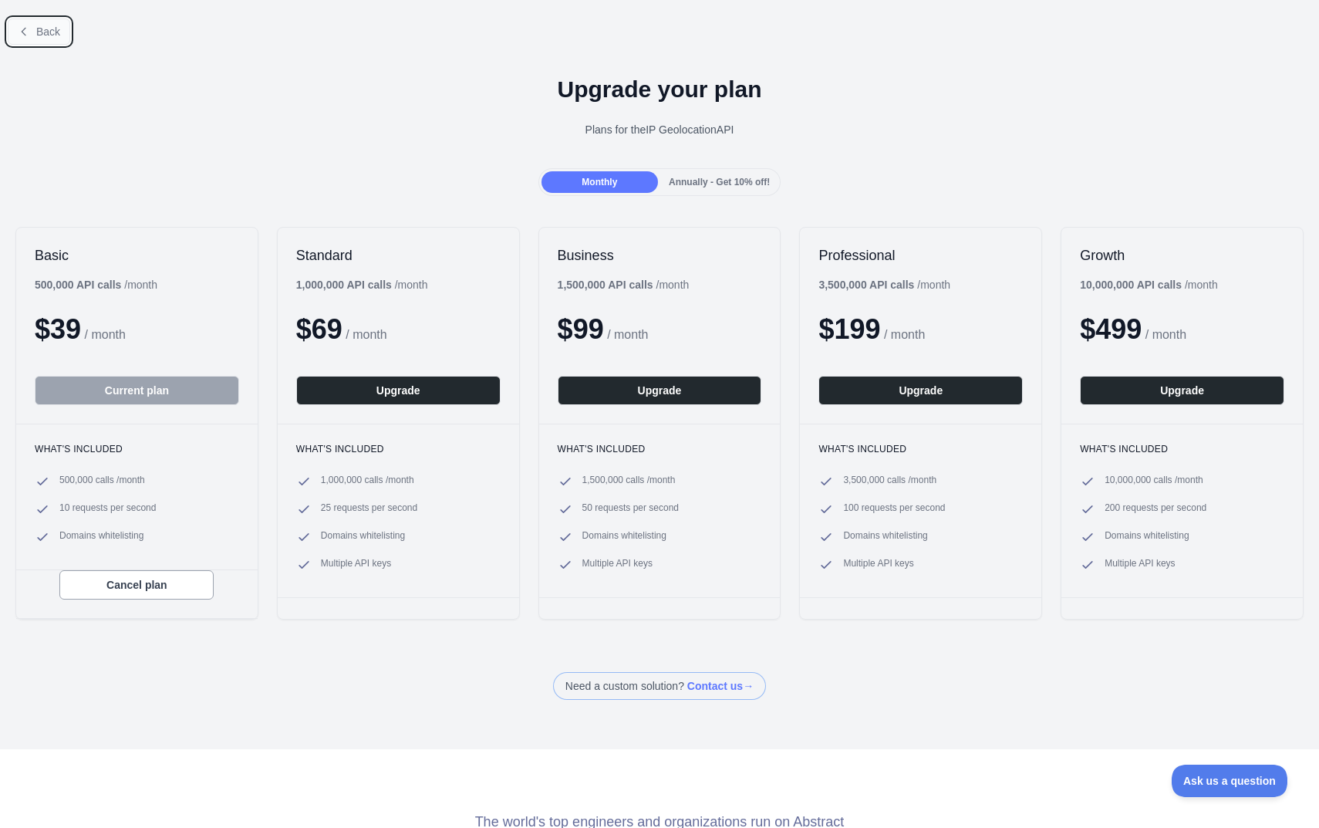
click at [40, 32] on span "Back" at bounding box center [48, 31] width 24 height 12
